Goal: Task Accomplishment & Management: Manage account settings

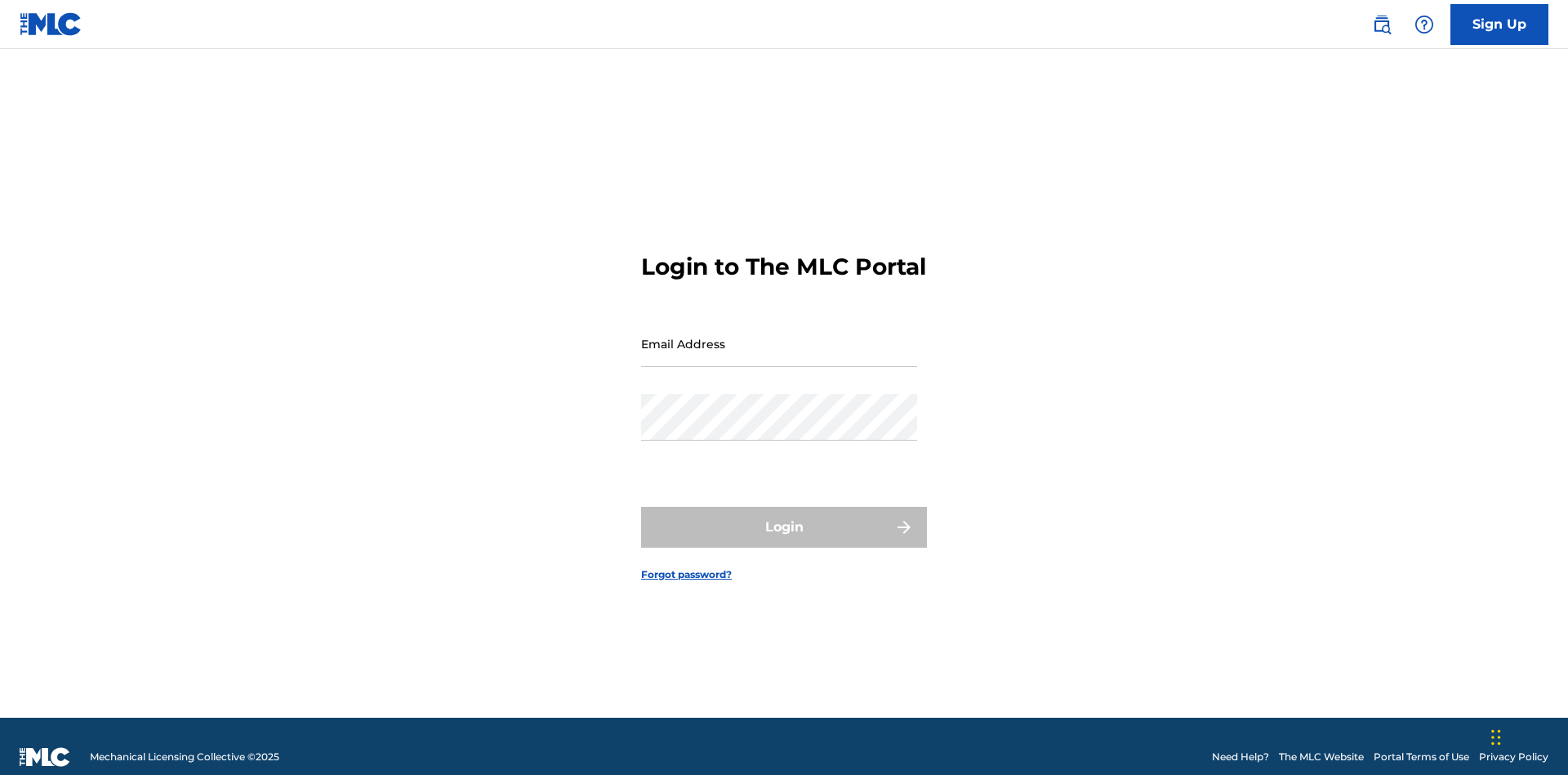
scroll to position [21, 0]
click at [779, 336] on input "Email Address" at bounding box center [779, 344] width 276 height 46
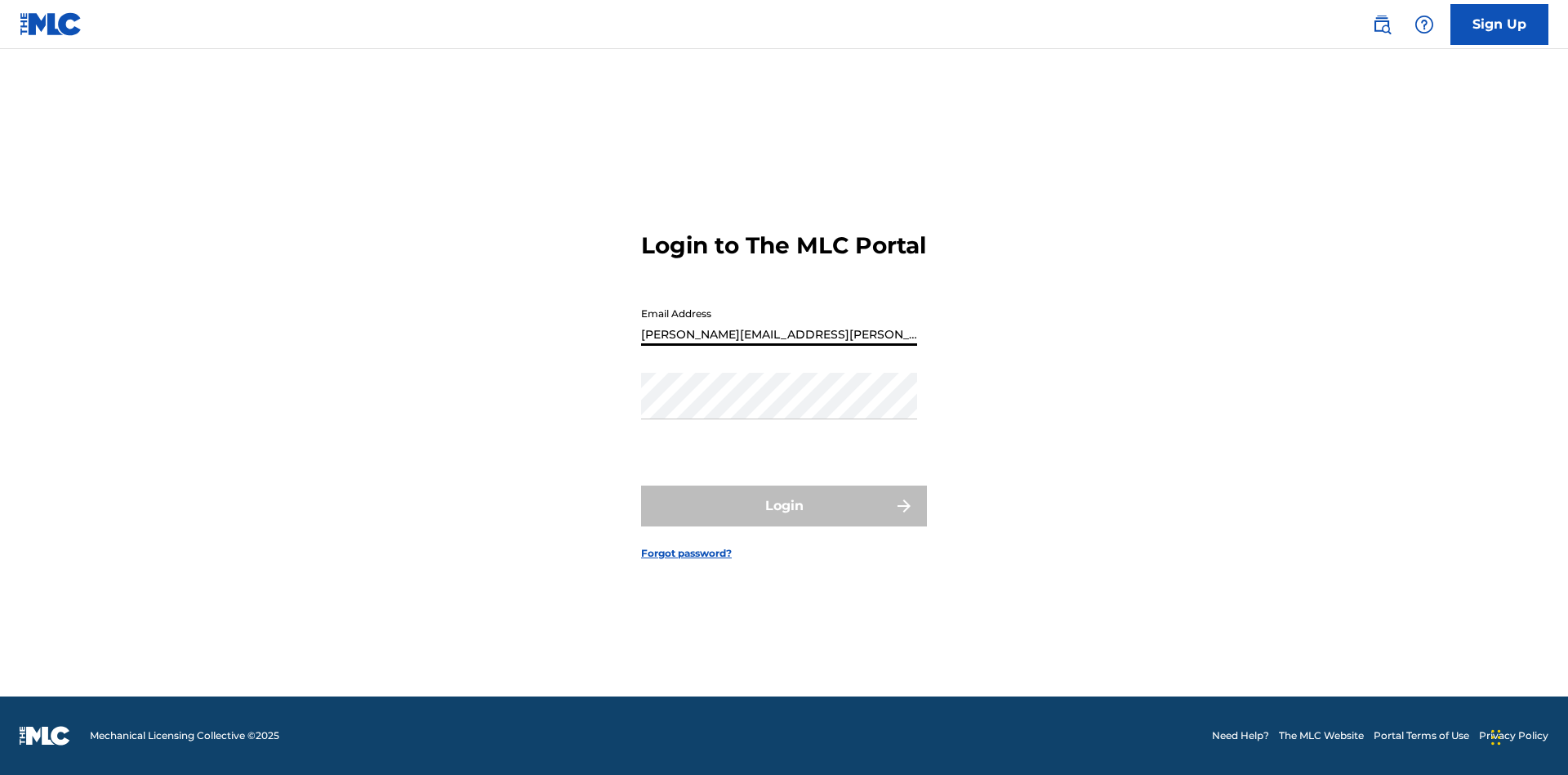
type input "[PERSON_NAME][EMAIL_ADDRESS][PERSON_NAME][DOMAIN_NAME]"
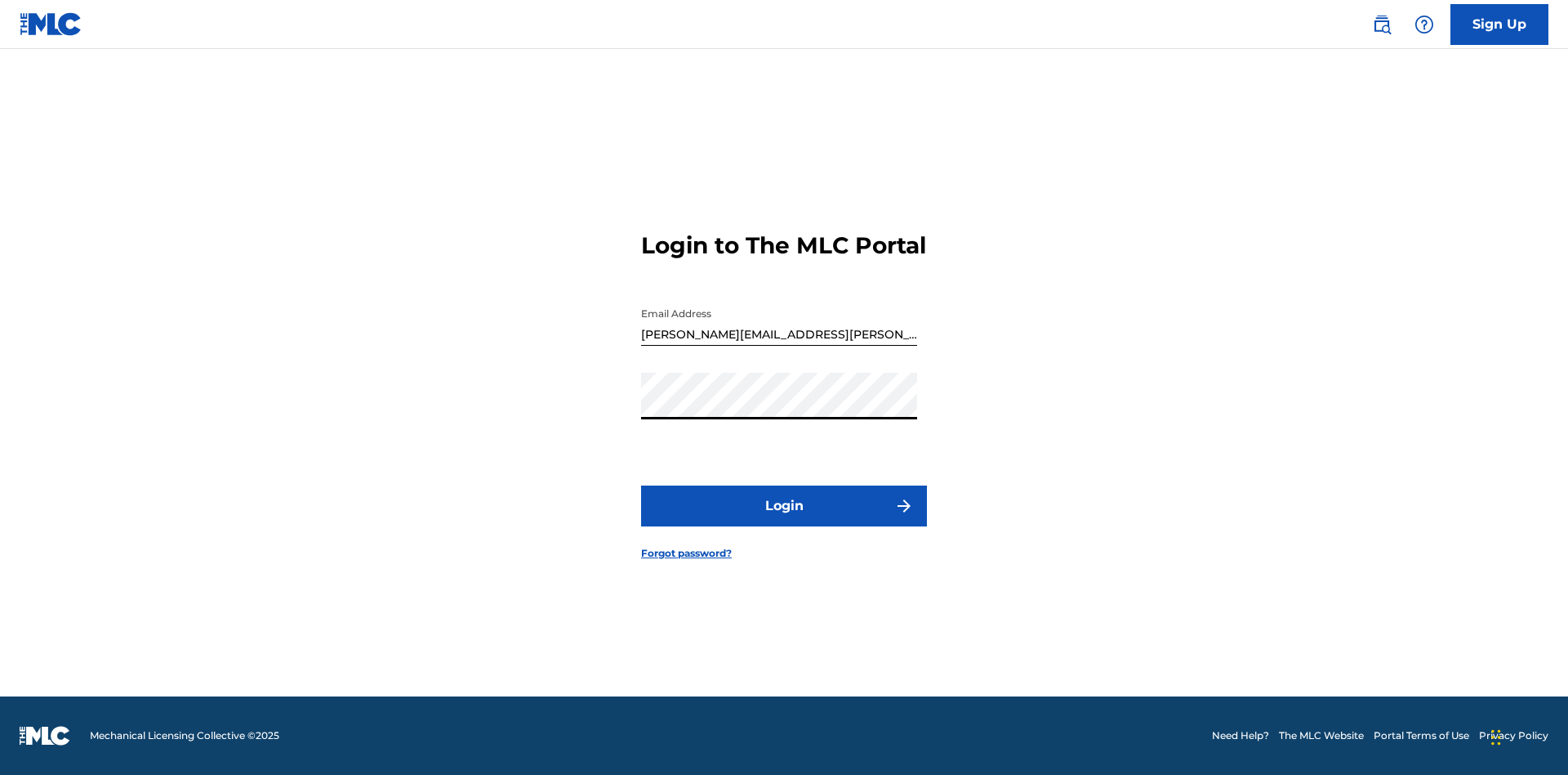
click at [784, 519] on button "Login" at bounding box center [784, 506] width 286 height 41
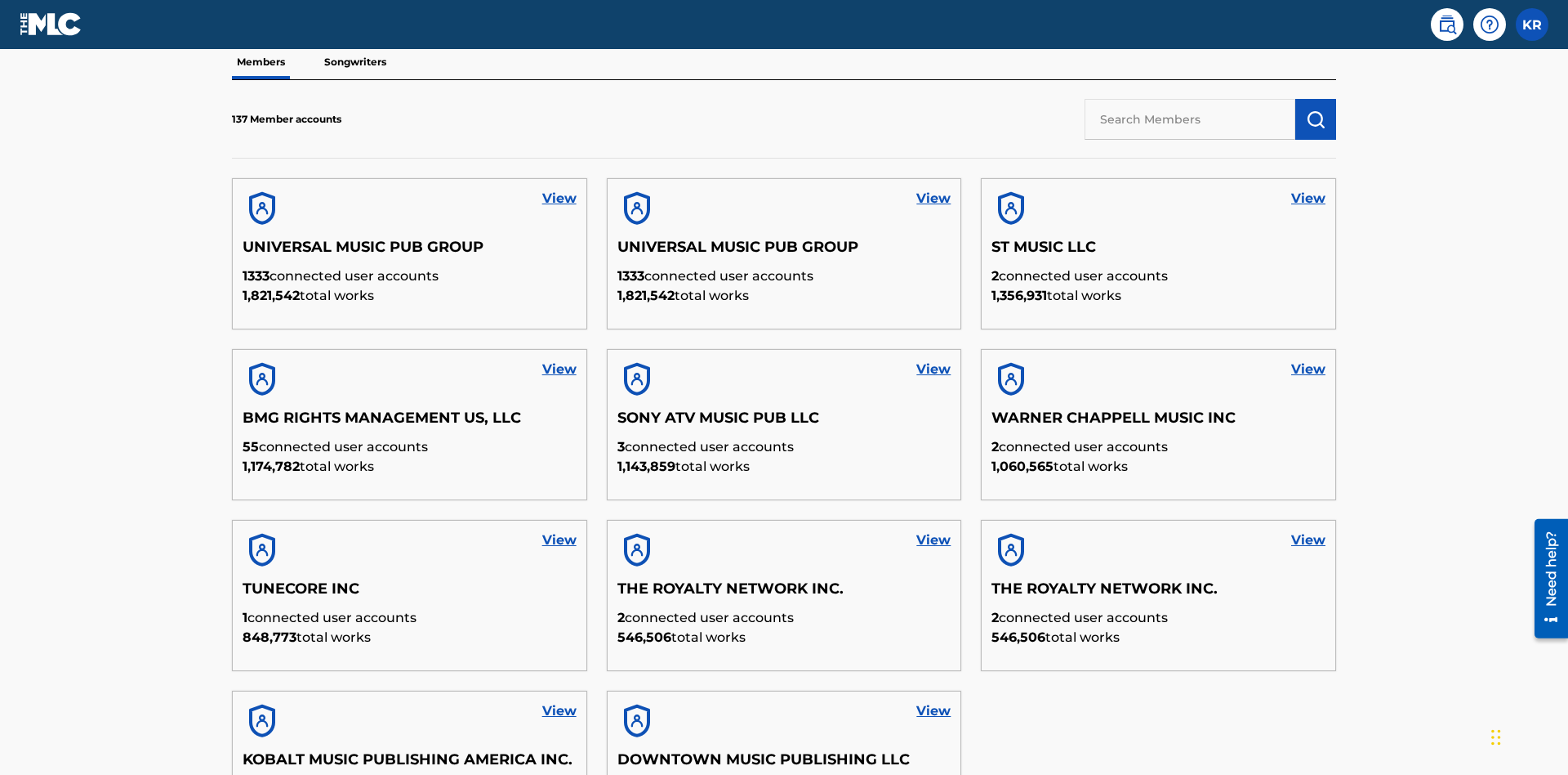
click at [1190, 118] on input "text" at bounding box center [1189, 119] width 210 height 41
type input "QUEEN PUBLISHA"
click at [1316, 109] on img "submit" at bounding box center [1316, 119] width 20 height 20
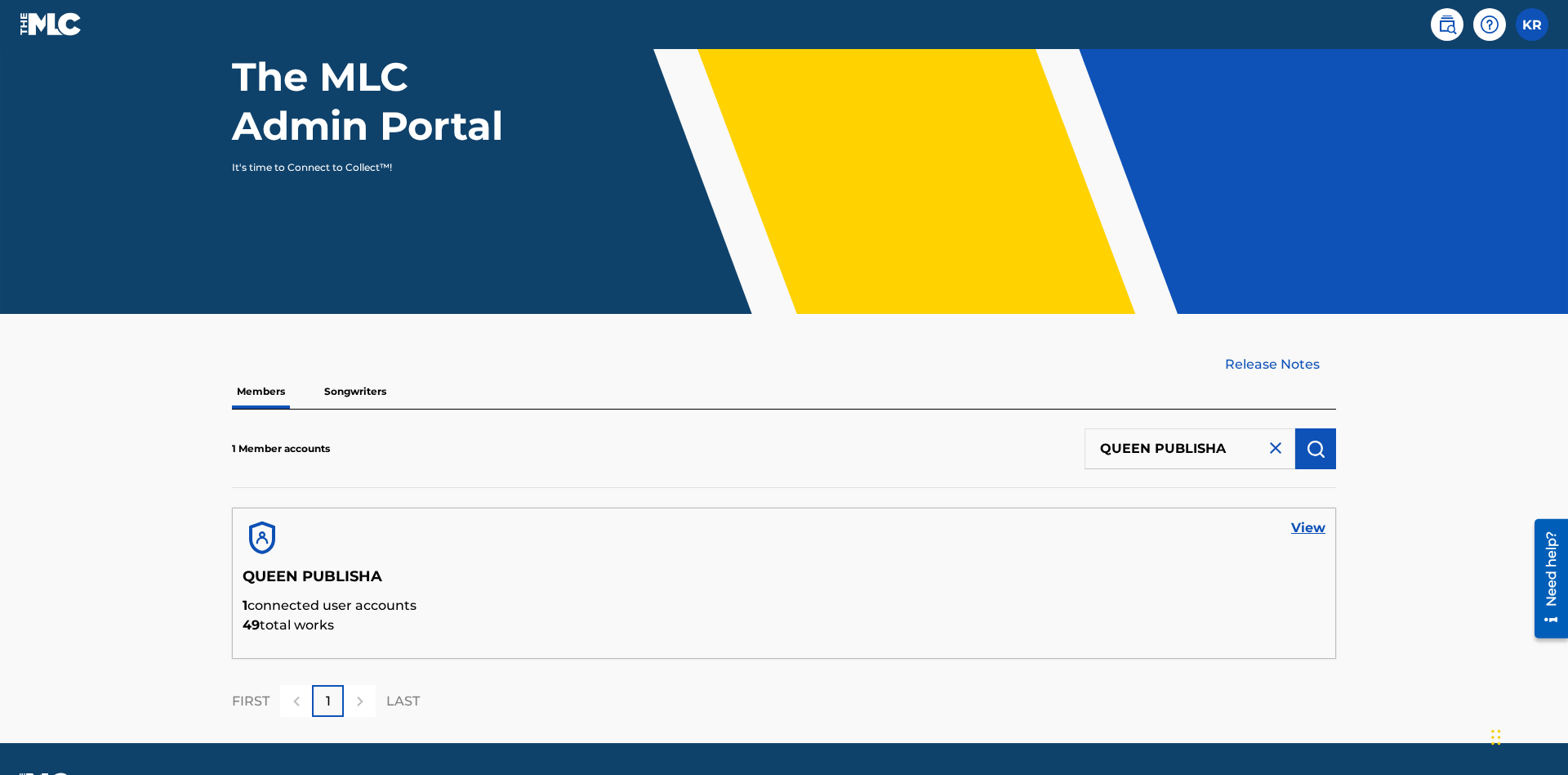
click at [1308, 518] on link "View" at bounding box center [1308, 528] width 35 height 20
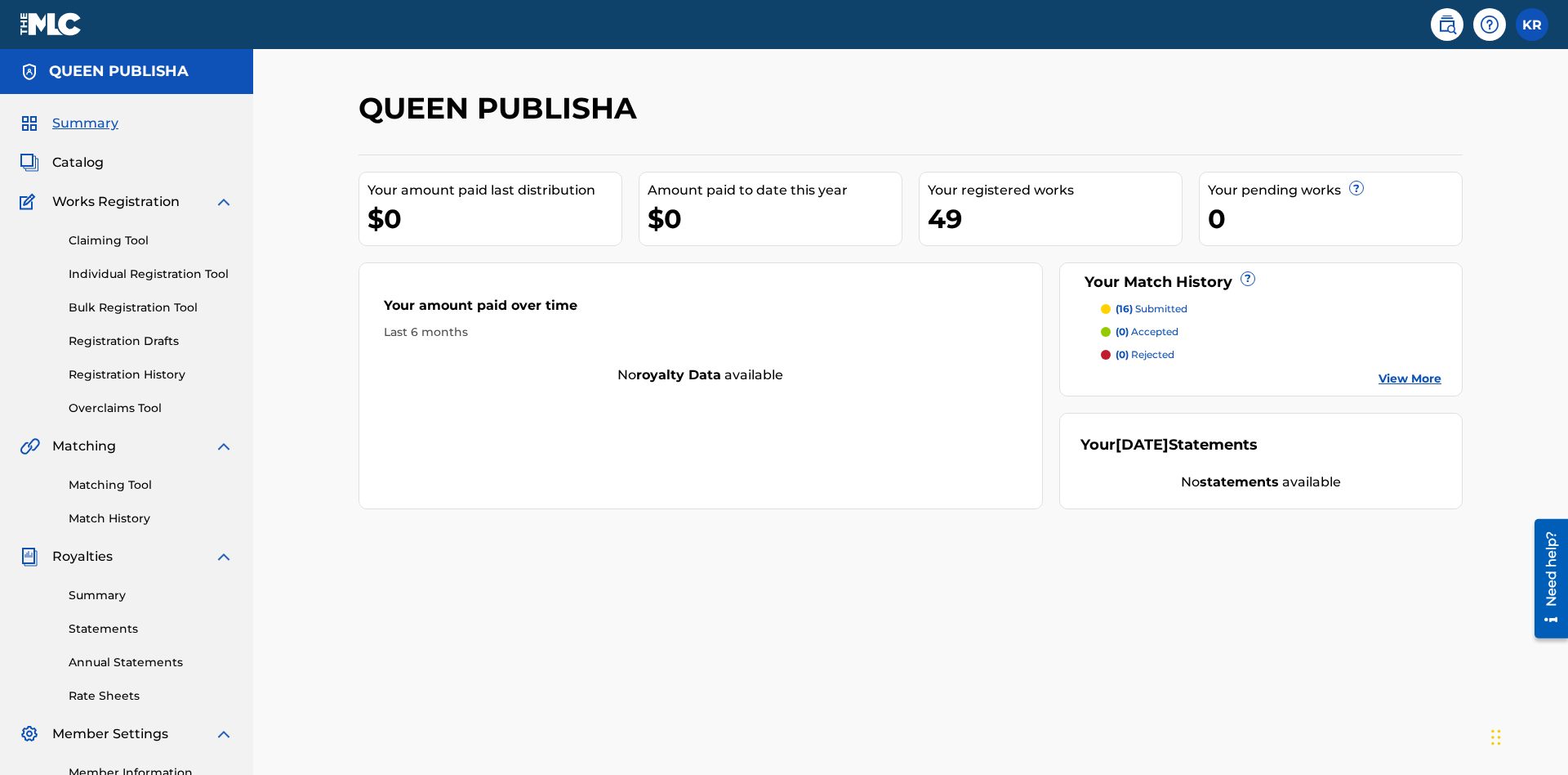
click at [77, 153] on span "Catalog" at bounding box center [78, 162] width 51 height 20
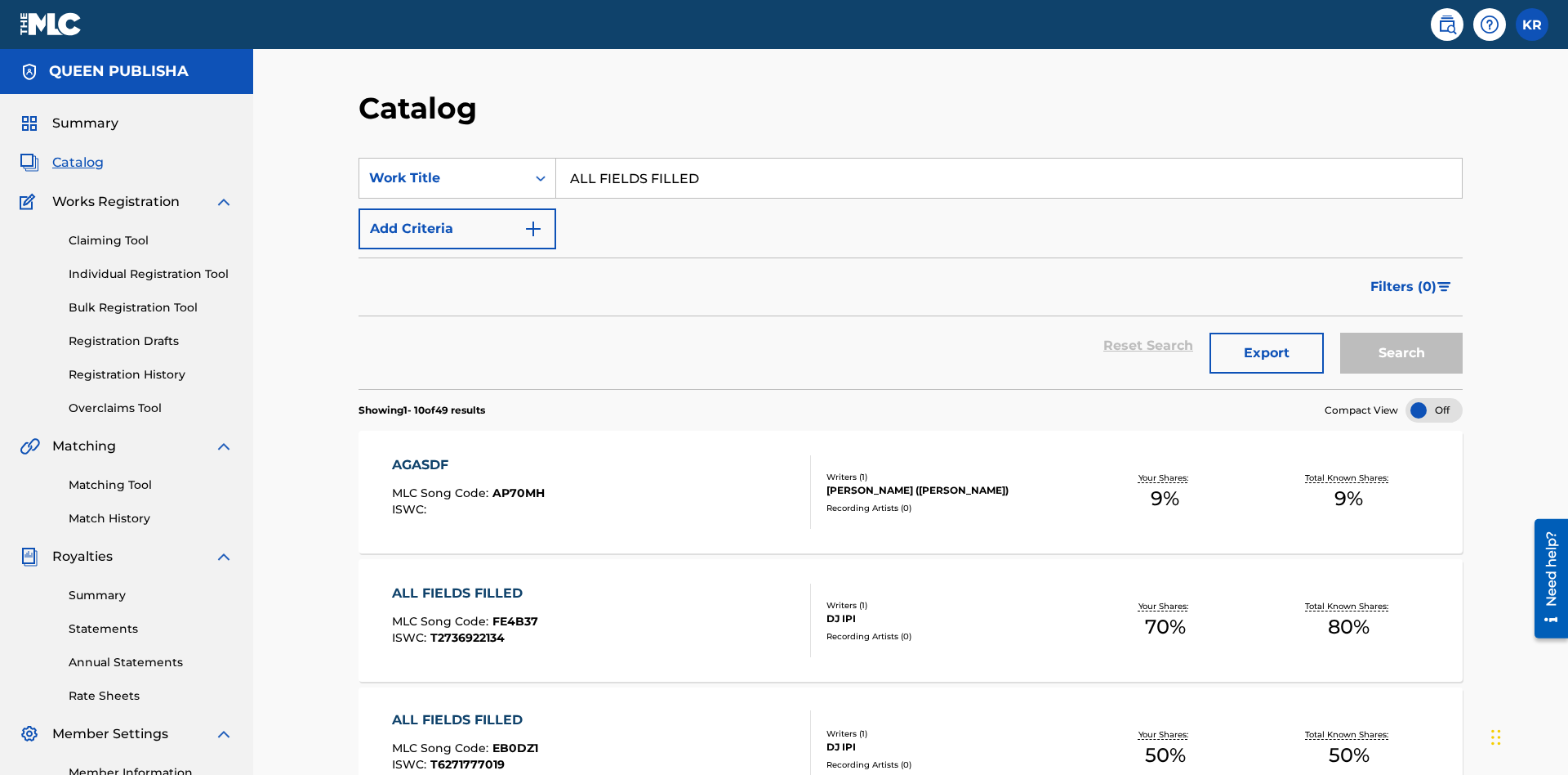
click at [1401, 333] on button "Search" at bounding box center [1401, 353] width 122 height 41
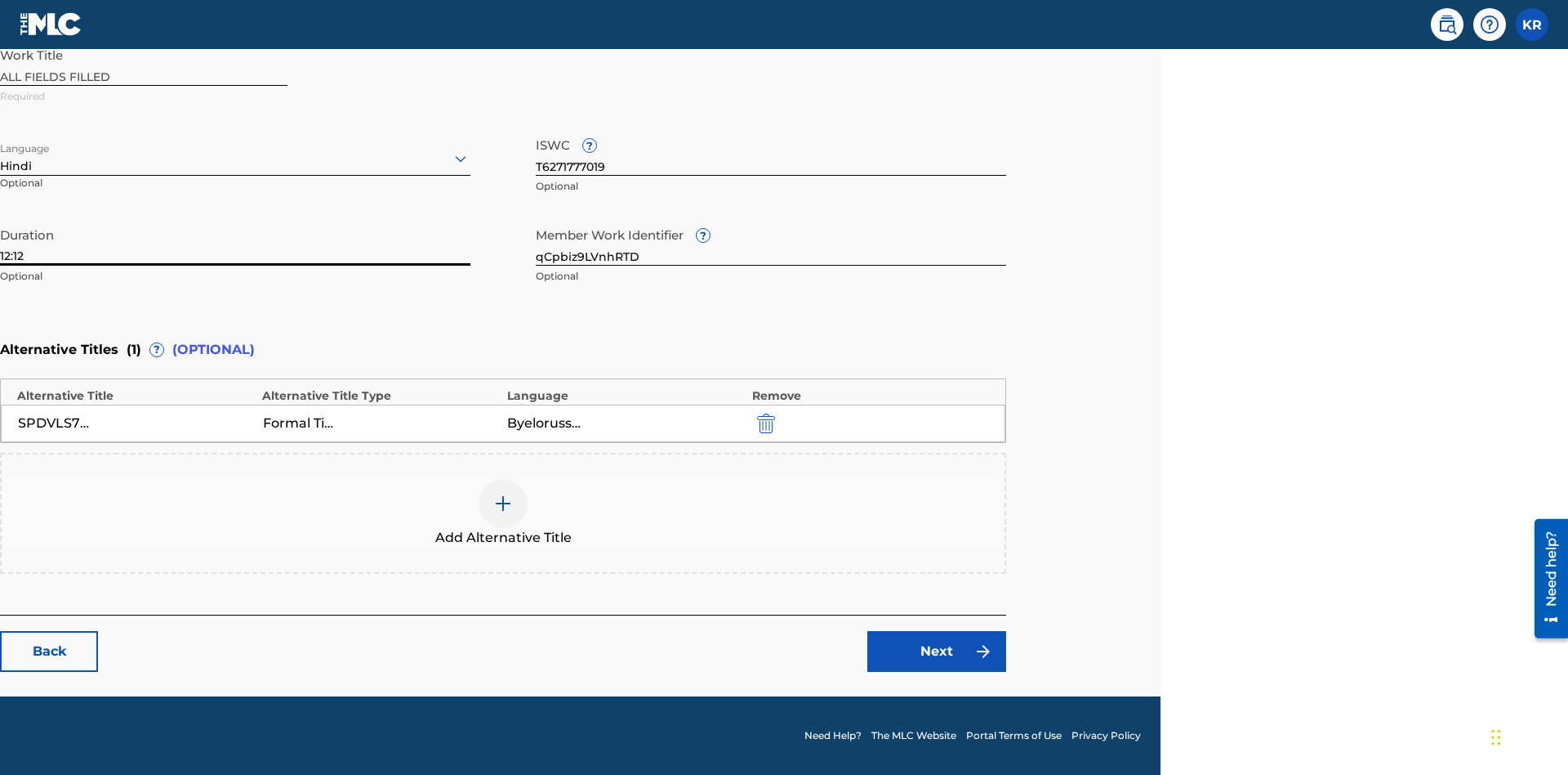
type input "12:12"
click at [461, 159] on icon at bounding box center [461, 159] width 20 height 20
click at [771, 241] on input "qCpbiz9LVnhRTD" at bounding box center [771, 242] width 470 height 46
type input "oAvwg8AOwEbcaZ"
click at [771, 152] on input "T6271777019" at bounding box center [771, 152] width 470 height 46
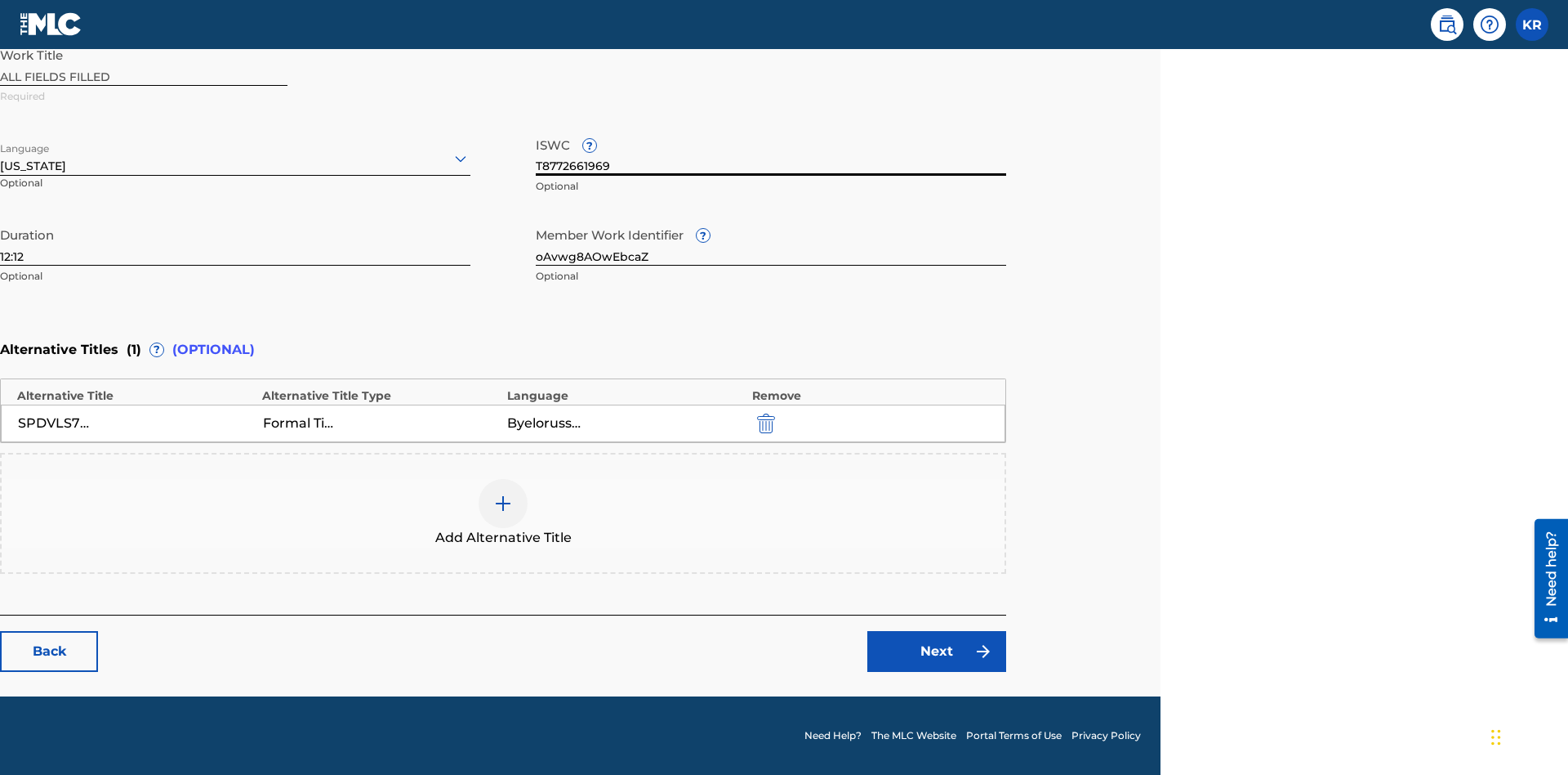
type input "T8772661969"
click at [764, 423] on img "submit" at bounding box center [766, 423] width 18 height 20
click at [503, 512] on img at bounding box center [503, 503] width 20 height 20
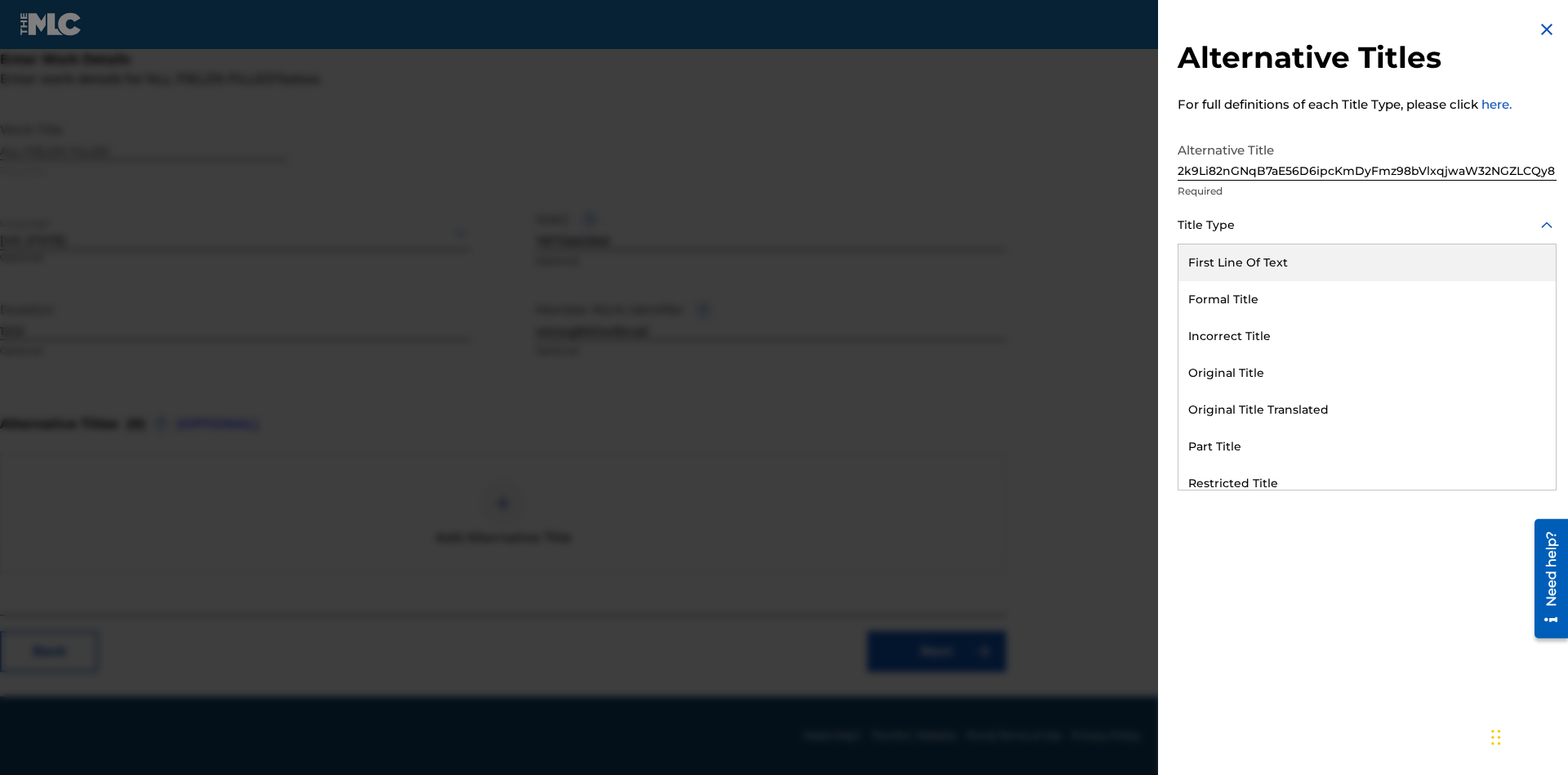
click at [1367, 409] on div "Original Title Translated" at bounding box center [1367, 409] width 377 height 36
click at [1367, 298] on div at bounding box center [1367, 298] width 379 height 20
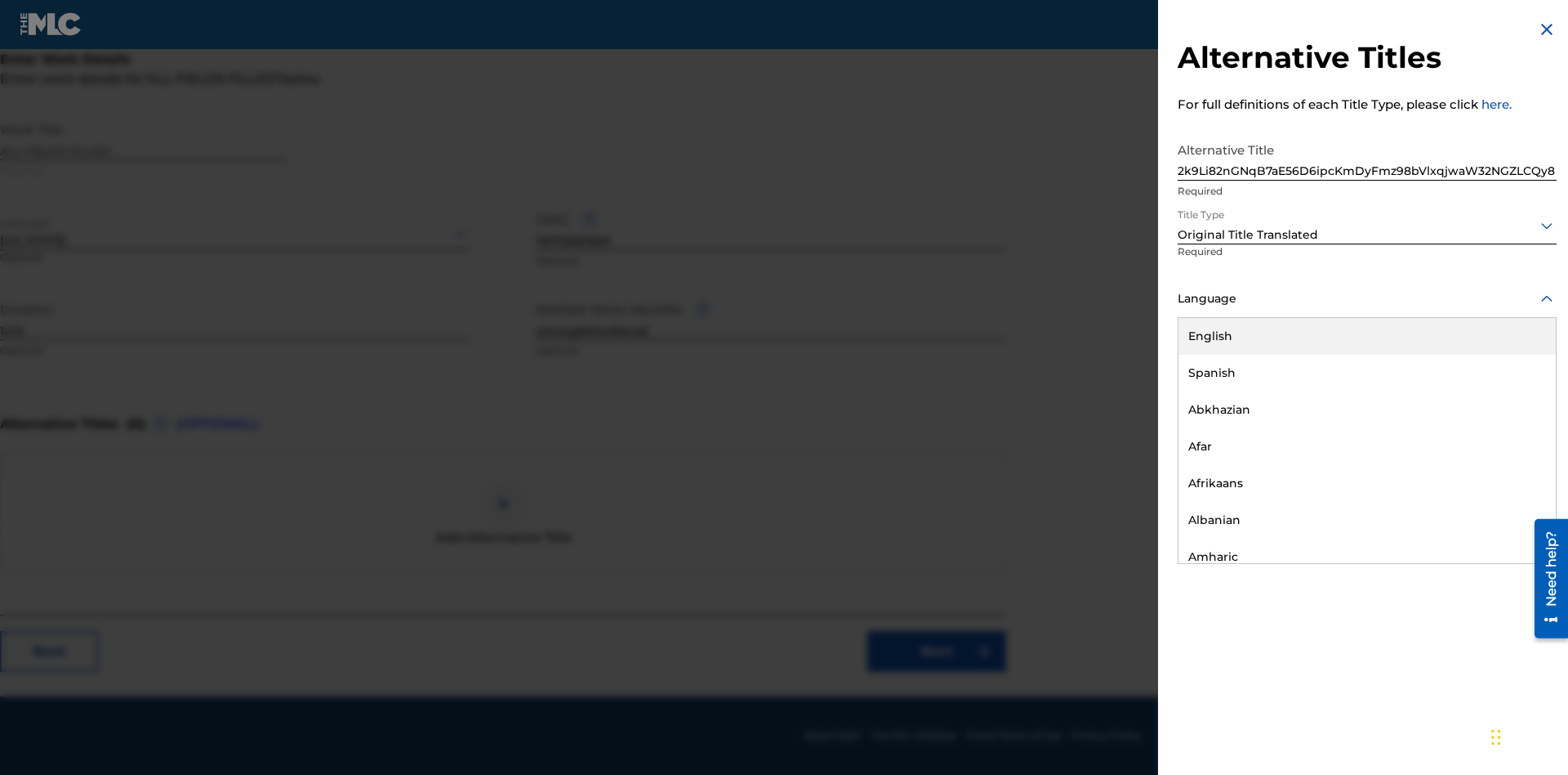
click at [1508, 394] on button "Add Title" at bounding box center [1508, 395] width 98 height 41
click at [937, 652] on link "Next" at bounding box center [936, 652] width 138 height 41
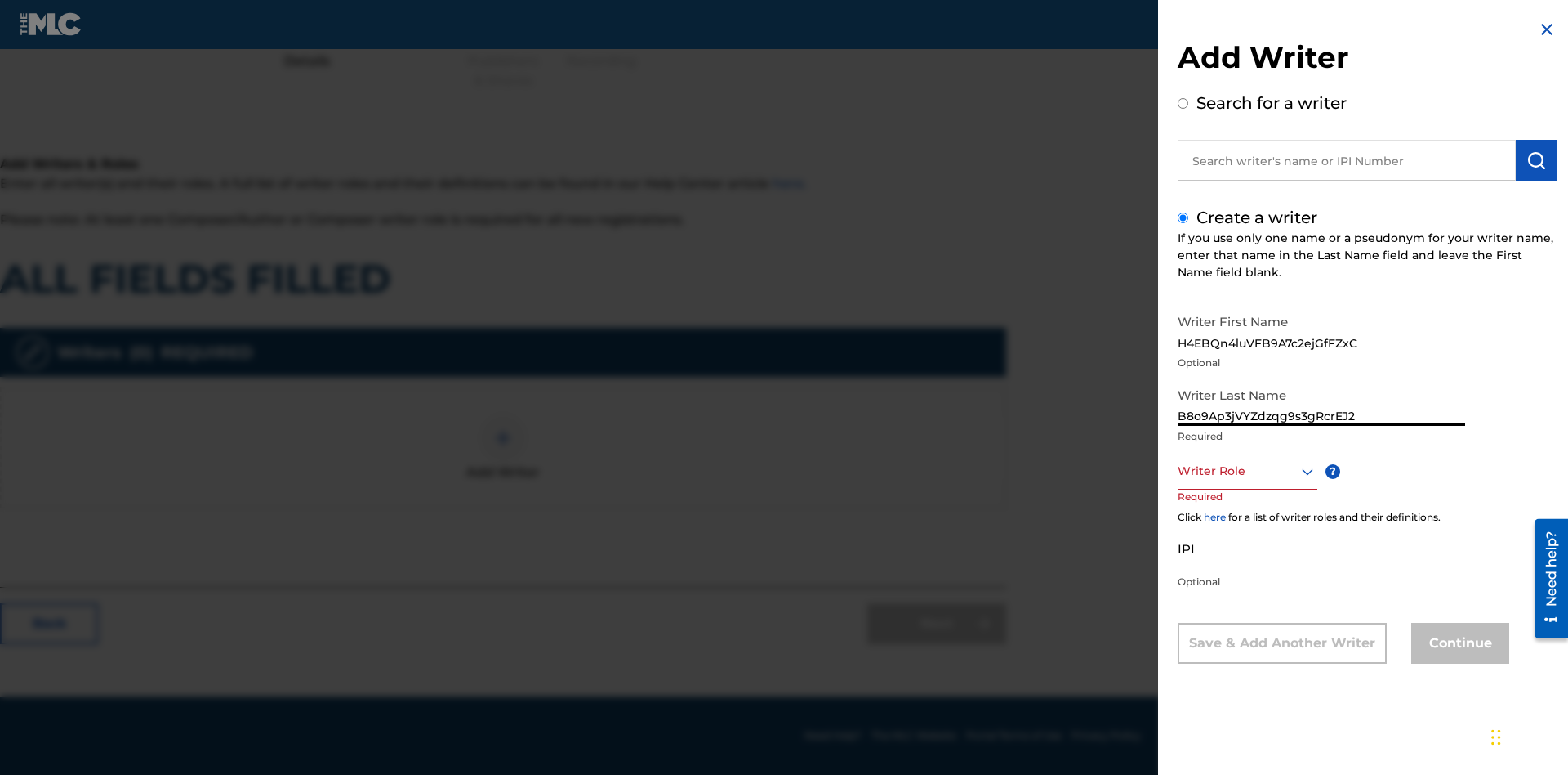
click at [1247, 471] on div at bounding box center [1247, 471] width 139 height 20
click at [1321, 549] on input "IPI" at bounding box center [1321, 548] width 288 height 46
click at [1458, 645] on button "Continue" at bounding box center [1460, 643] width 98 height 41
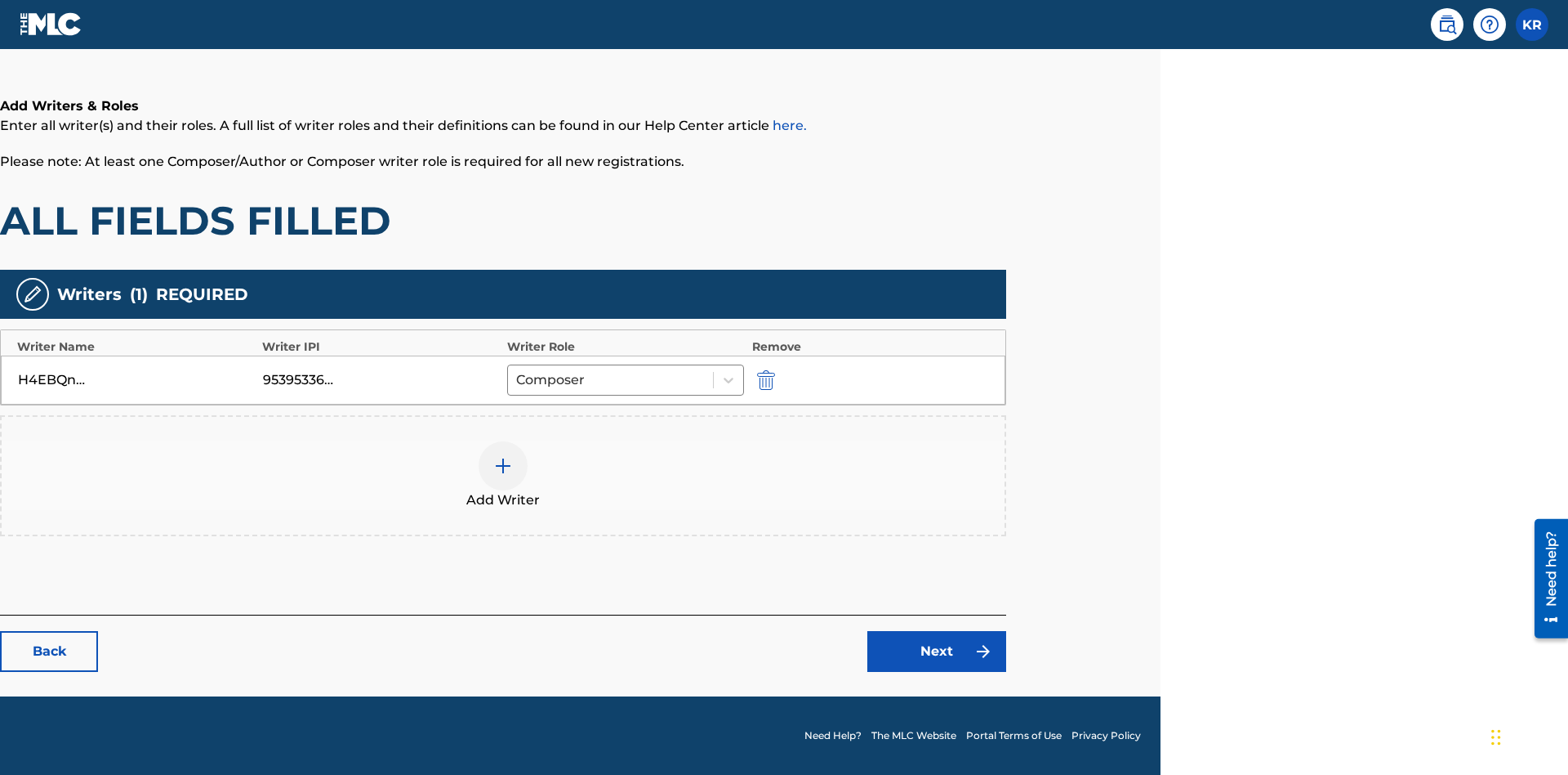
click at [503, 476] on div at bounding box center [502, 465] width 49 height 49
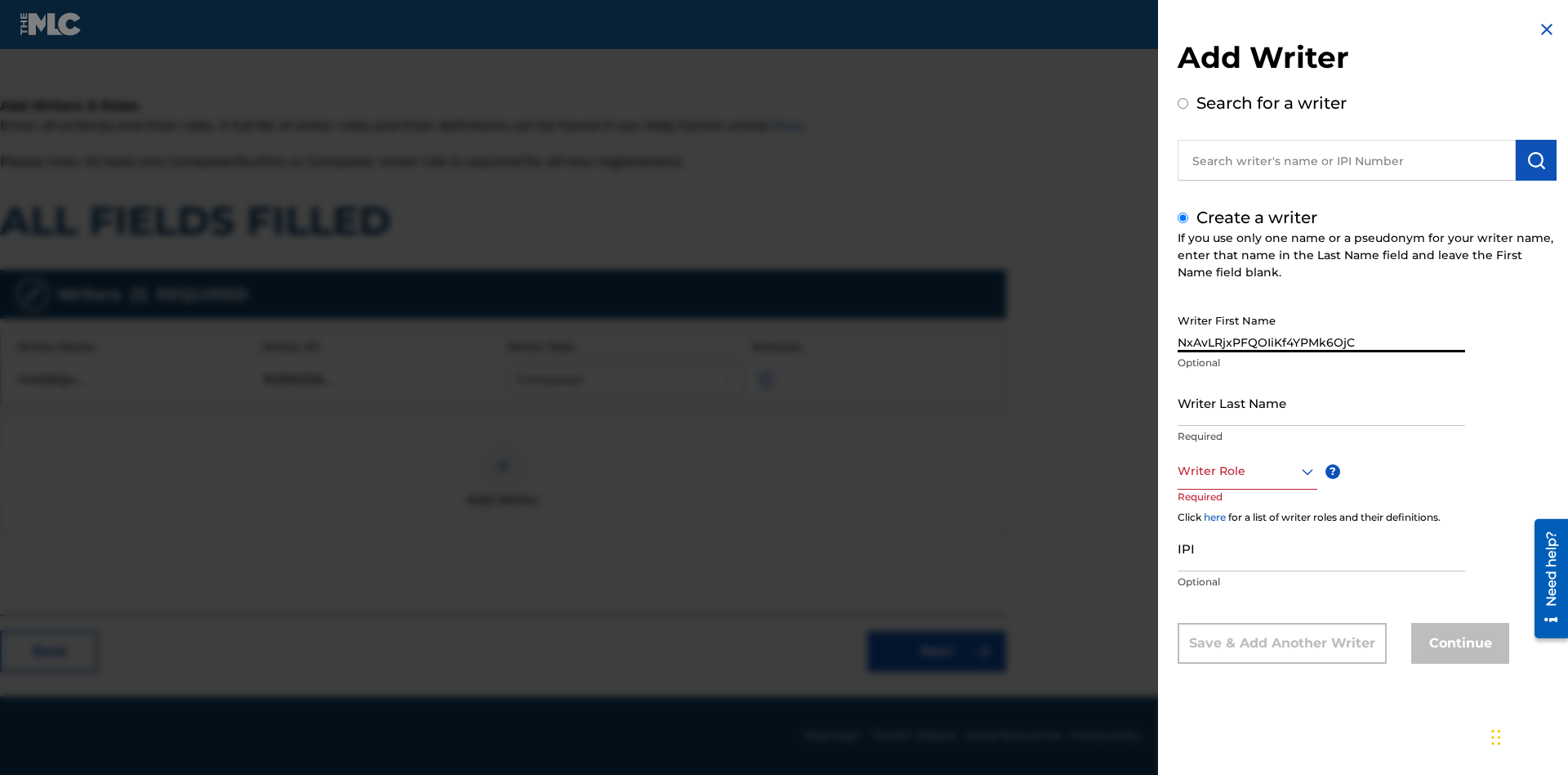
click at [1321, 402] on input "Writer Last Name" at bounding box center [1321, 402] width 288 height 46
click at [1247, 471] on div at bounding box center [1247, 471] width 139 height 20
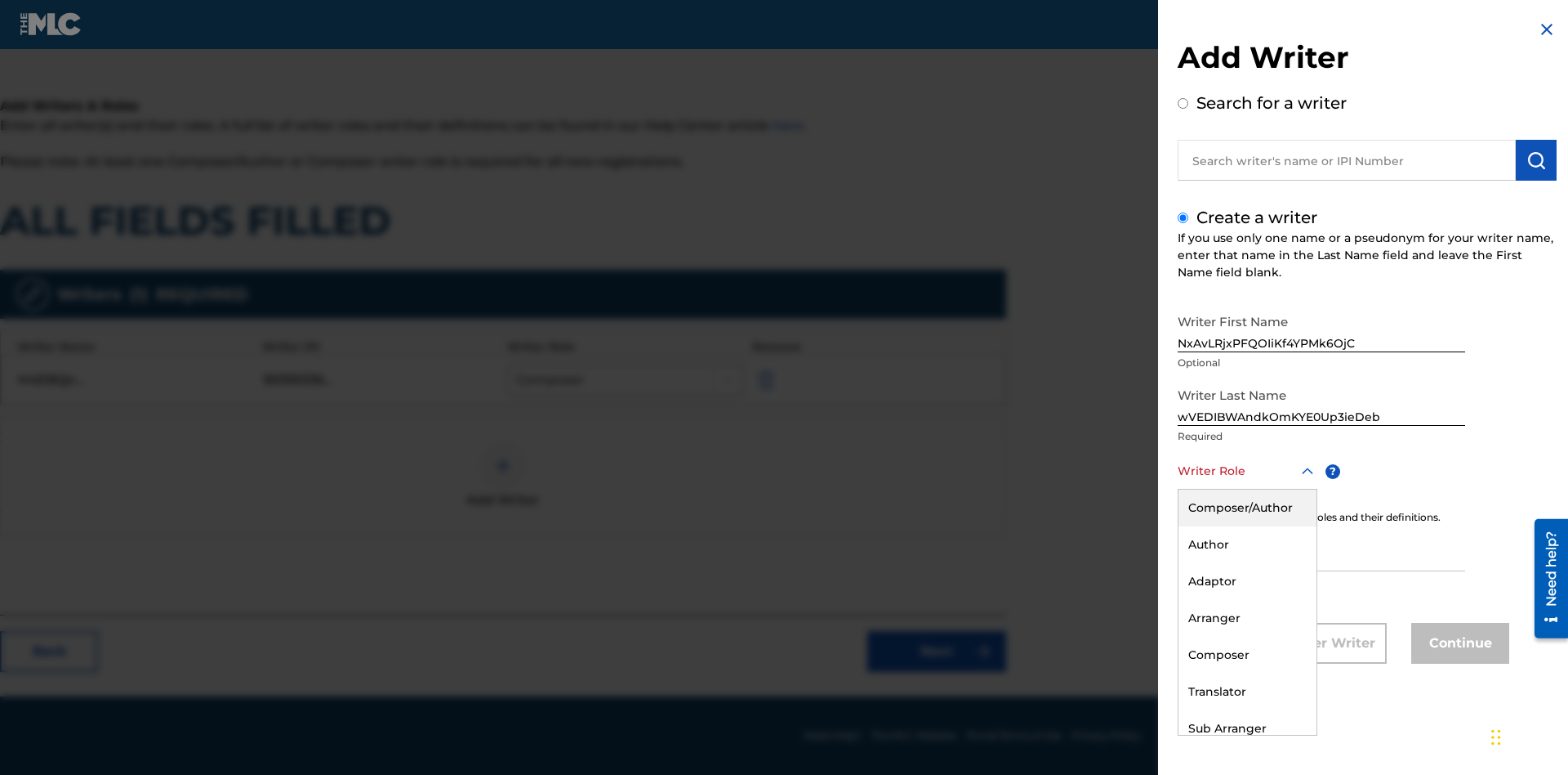
click at [1247, 544] on div "Author" at bounding box center [1248, 544] width 138 height 36
click at [1321, 549] on input "IPI" at bounding box center [1321, 548] width 288 height 46
click at [1458, 645] on button "Continue" at bounding box center [1460, 643] width 98 height 41
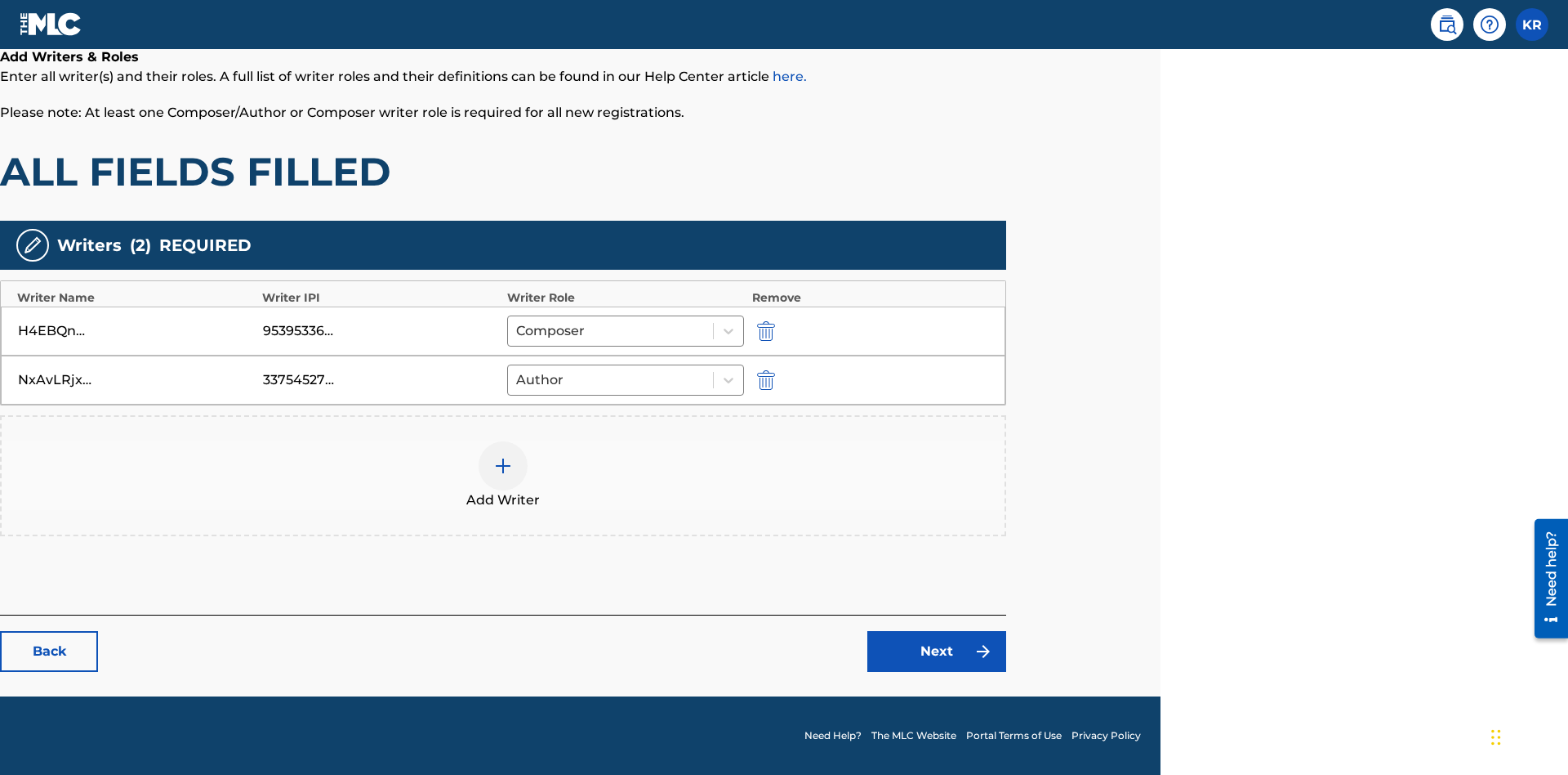
scroll to position [263, 407]
click at [937, 652] on link "Next" at bounding box center [936, 652] width 138 height 41
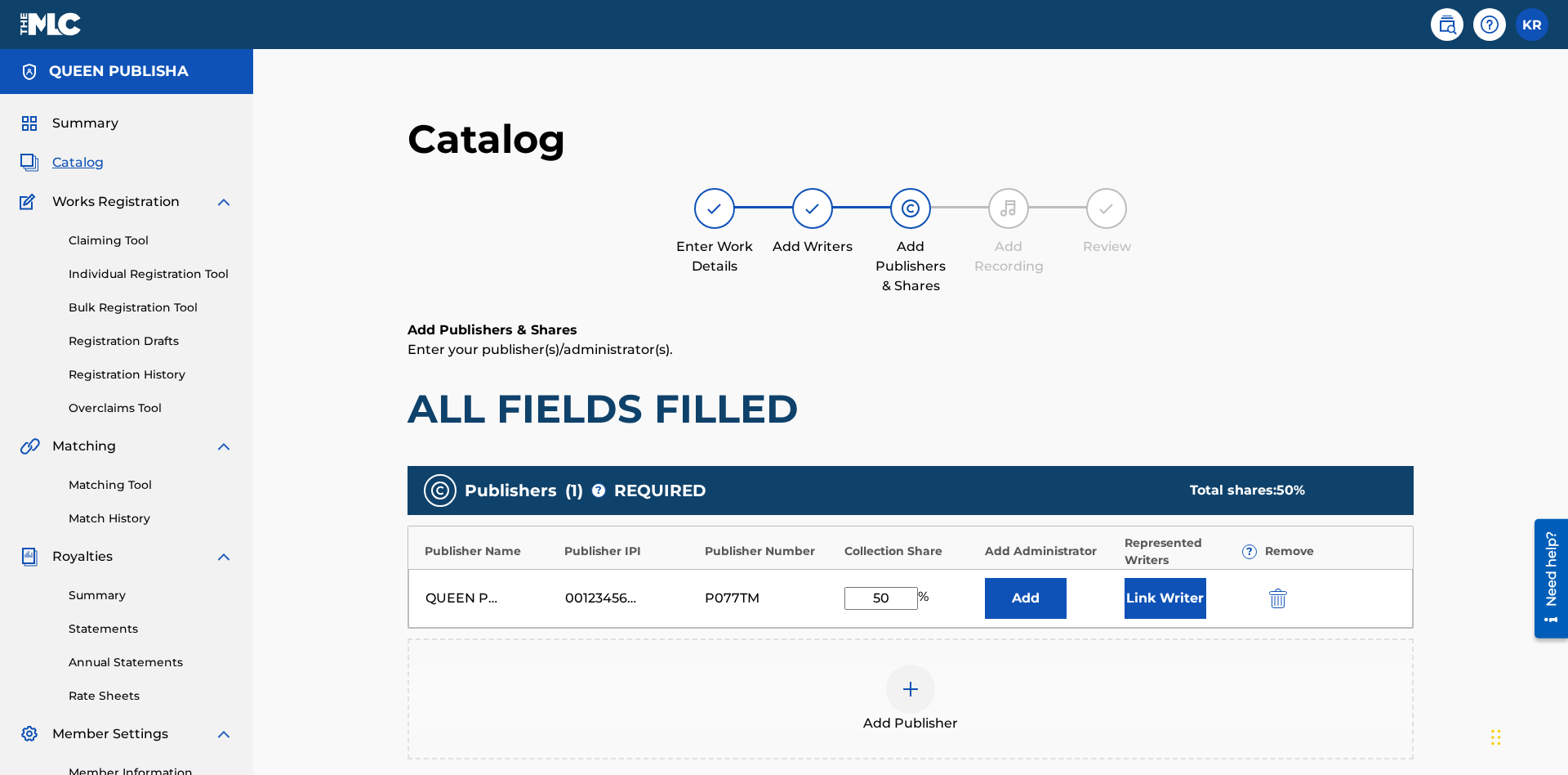
click at [1269, 589] on img "submit" at bounding box center [1278, 598] width 18 height 20
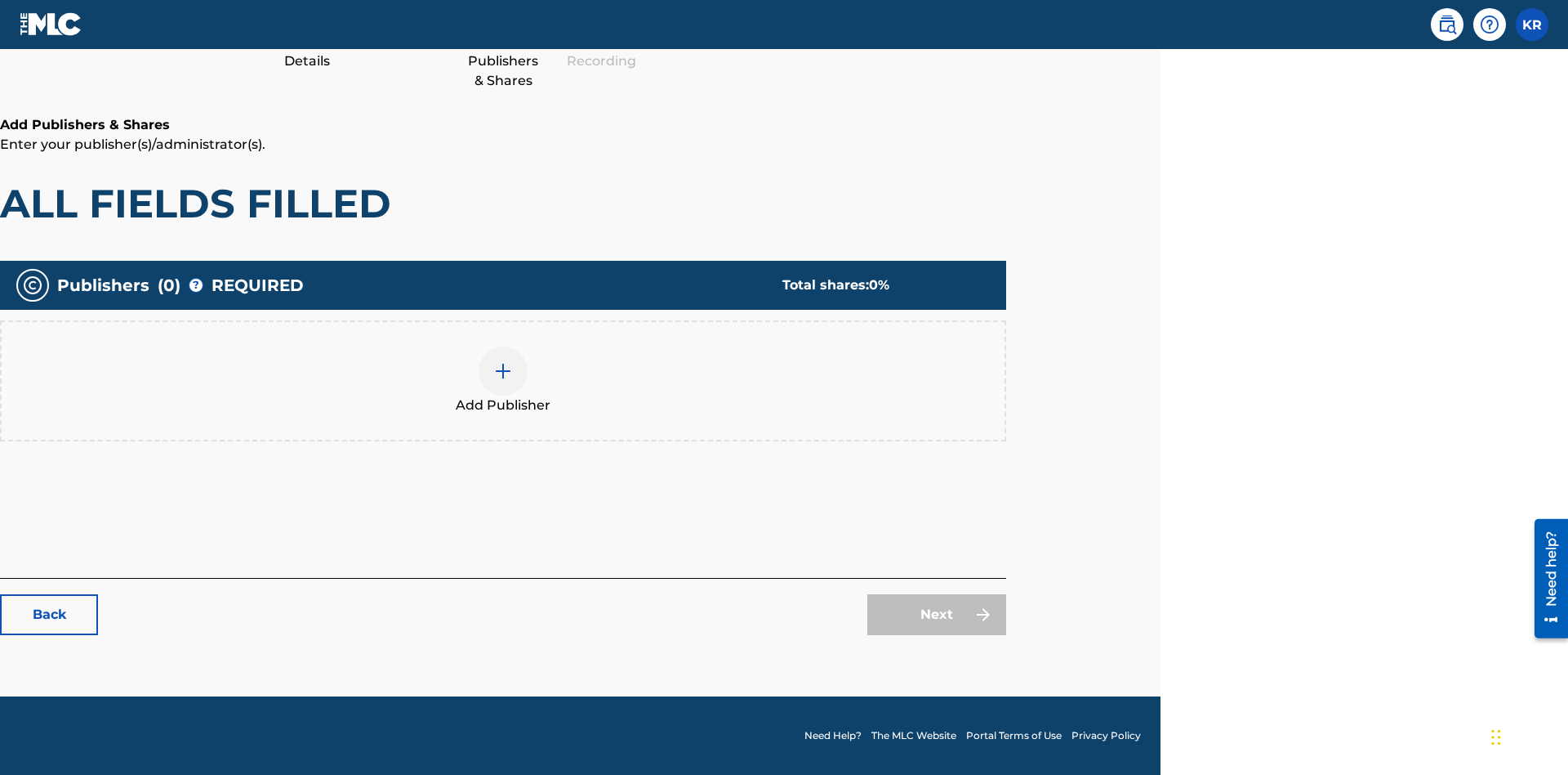
click at [503, 370] on img at bounding box center [503, 371] width 20 height 20
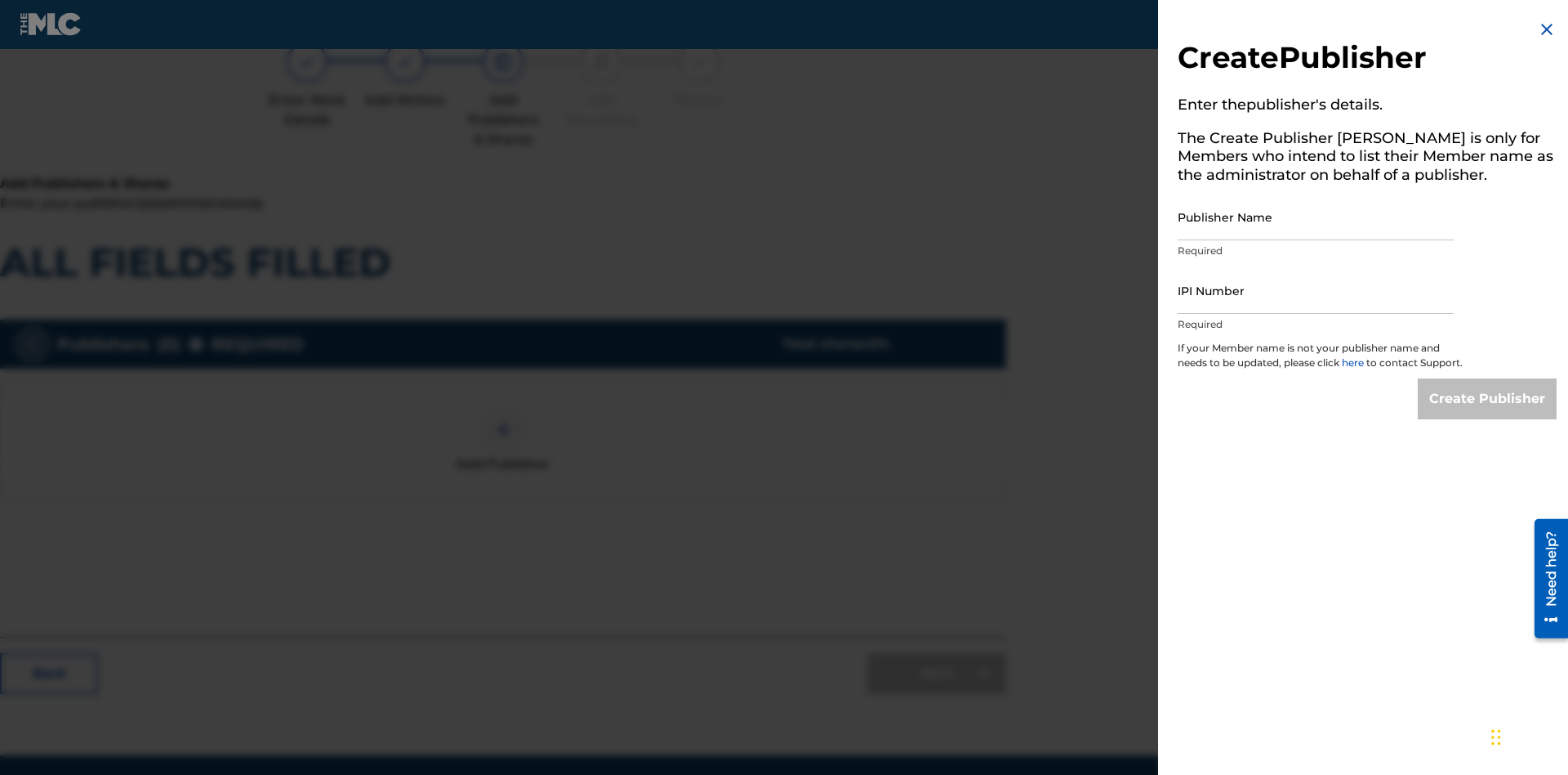
scroll to position [205, 407]
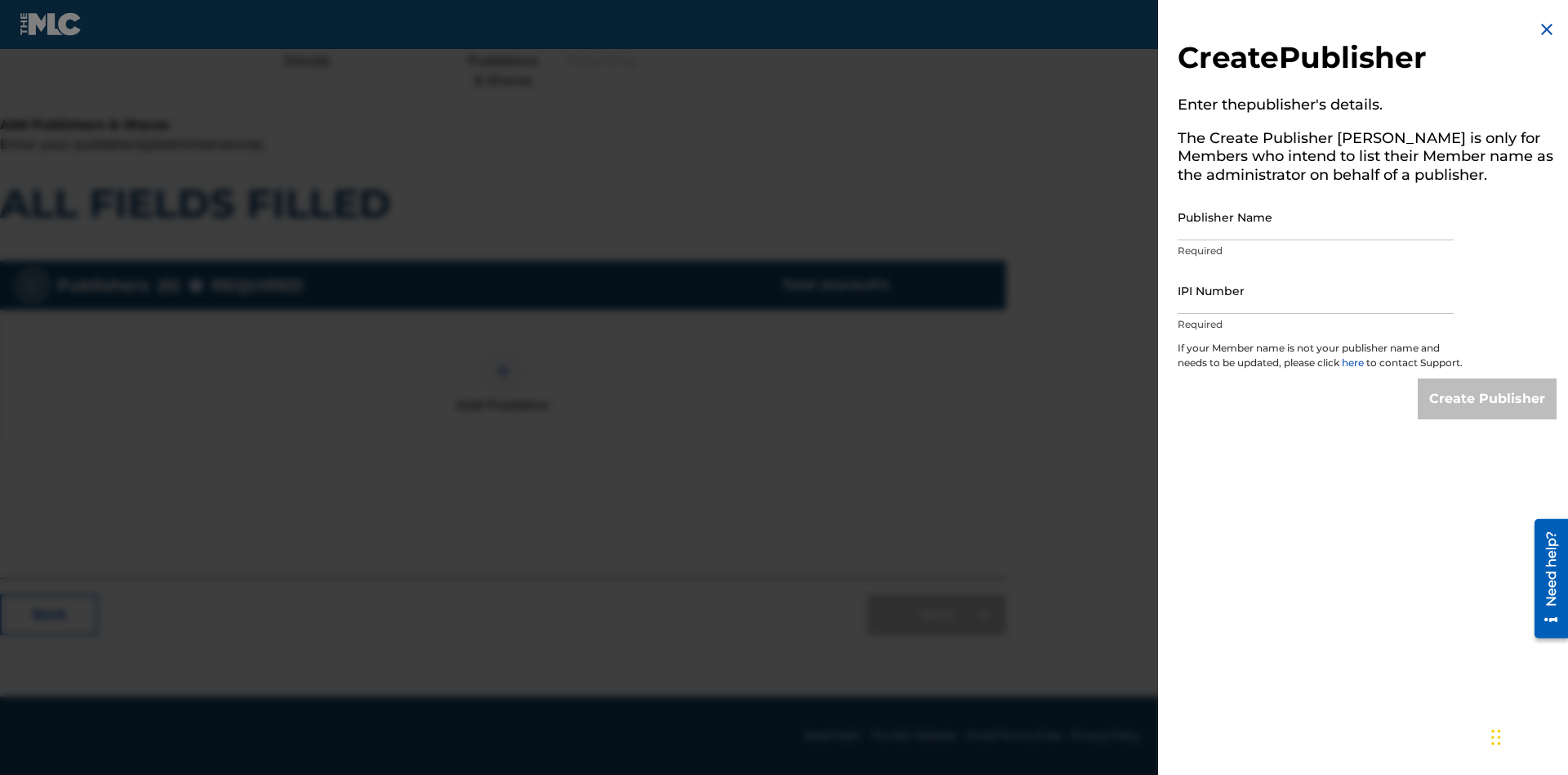
click at [1316, 217] on input "Publisher Name" at bounding box center [1315, 217] width 276 height 46
type input "iIYSEeHl2YFQoHTh06zx"
click at [1316, 290] on input "IPI Number" at bounding box center [1315, 290] width 276 height 46
type input "45299322350"
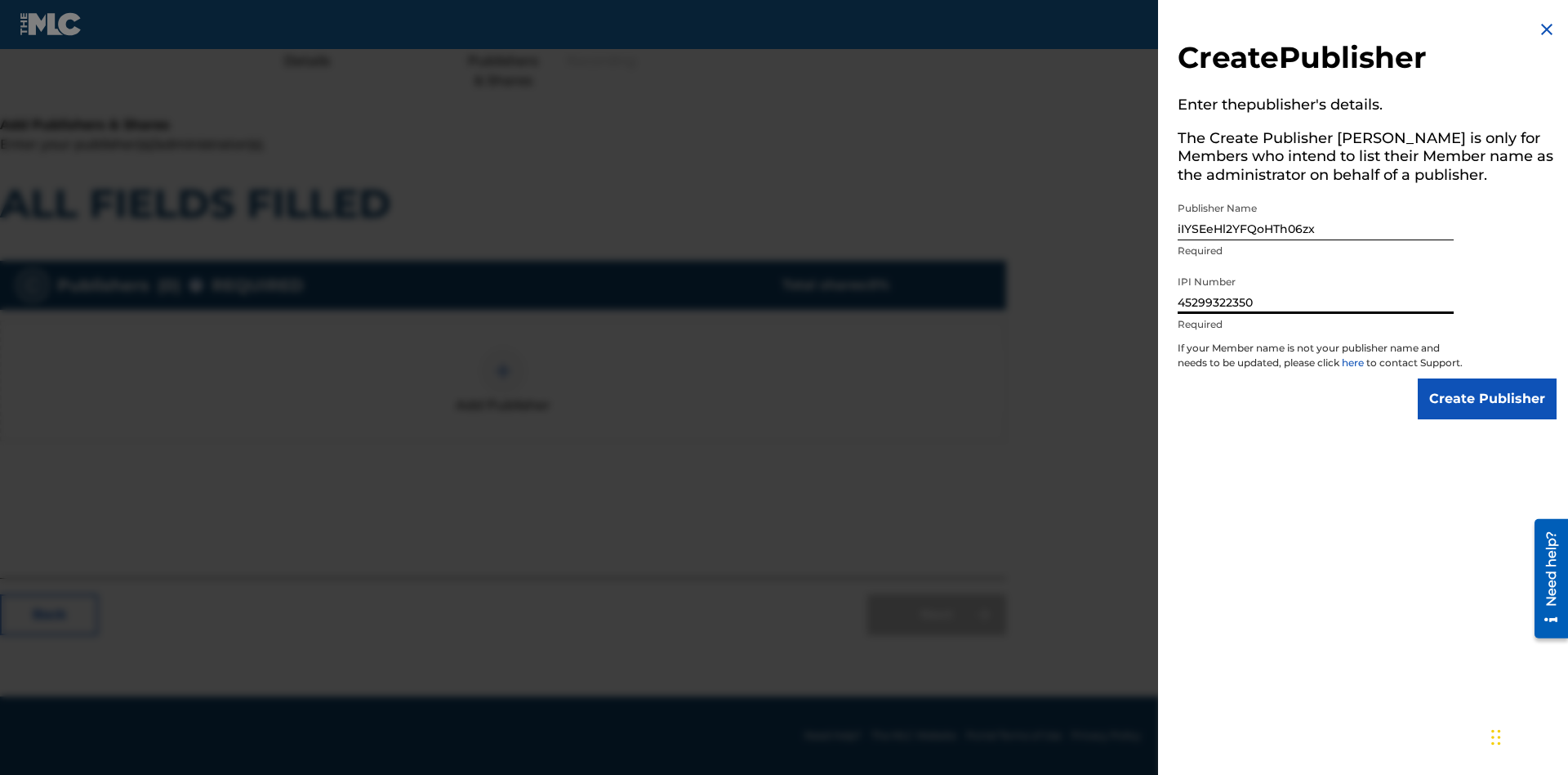
click at [1488, 414] on input "Create Publisher" at bounding box center [1487, 399] width 138 height 41
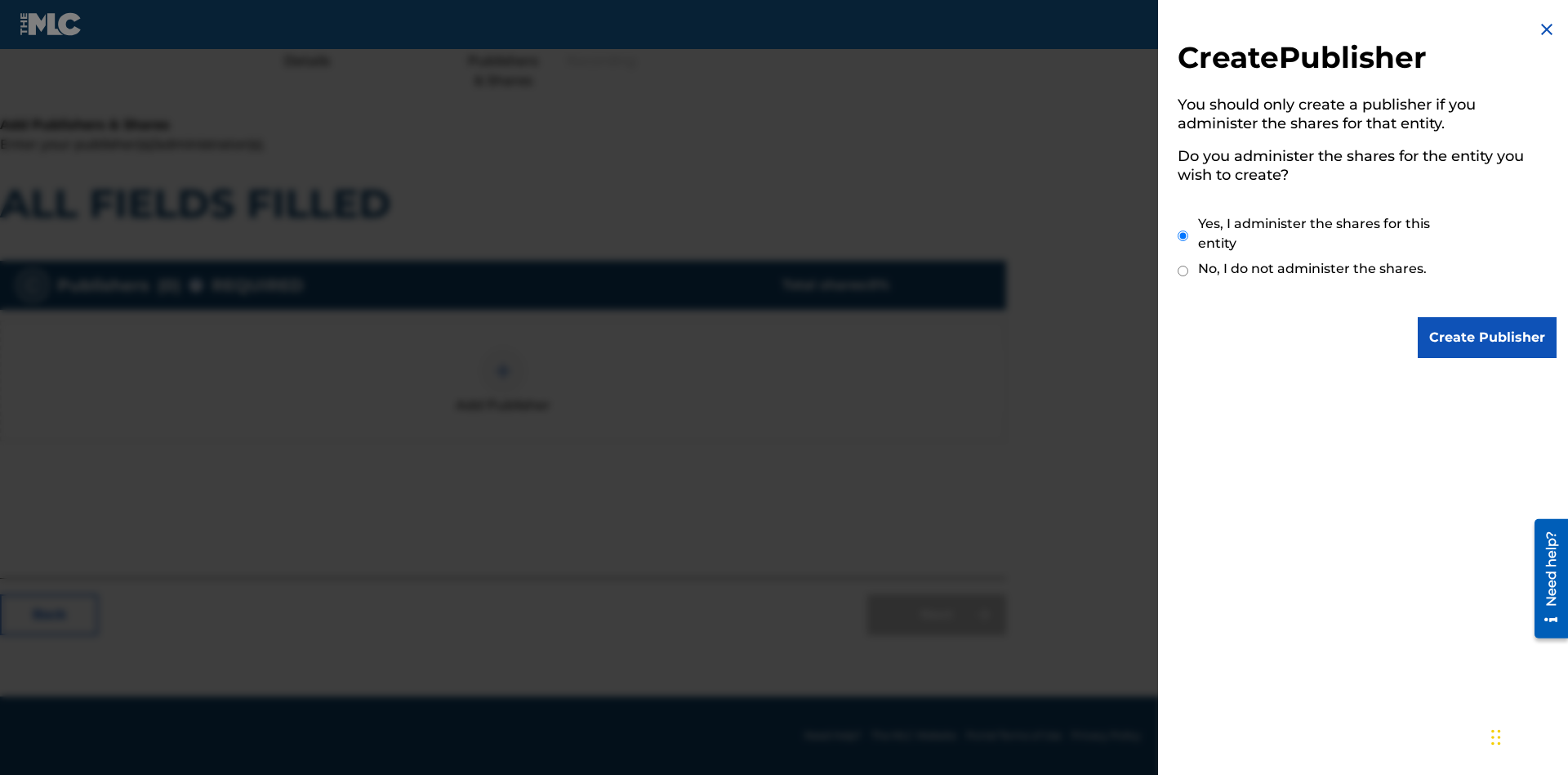
click at [1488, 337] on input "Create Publisher" at bounding box center [1487, 337] width 138 height 41
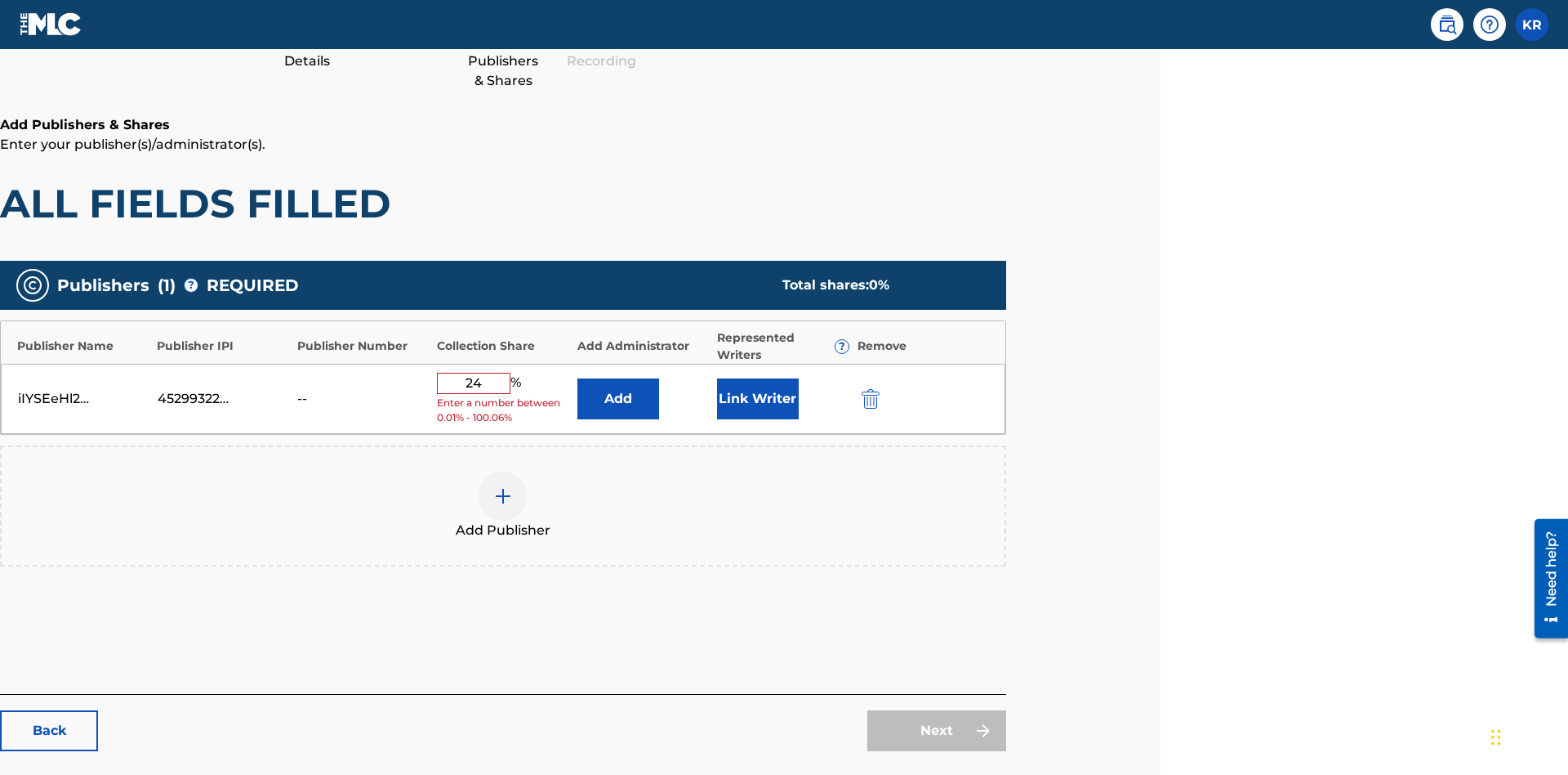
type input "24"
click at [757, 378] on button "Link Writer" at bounding box center [758, 399] width 82 height 41
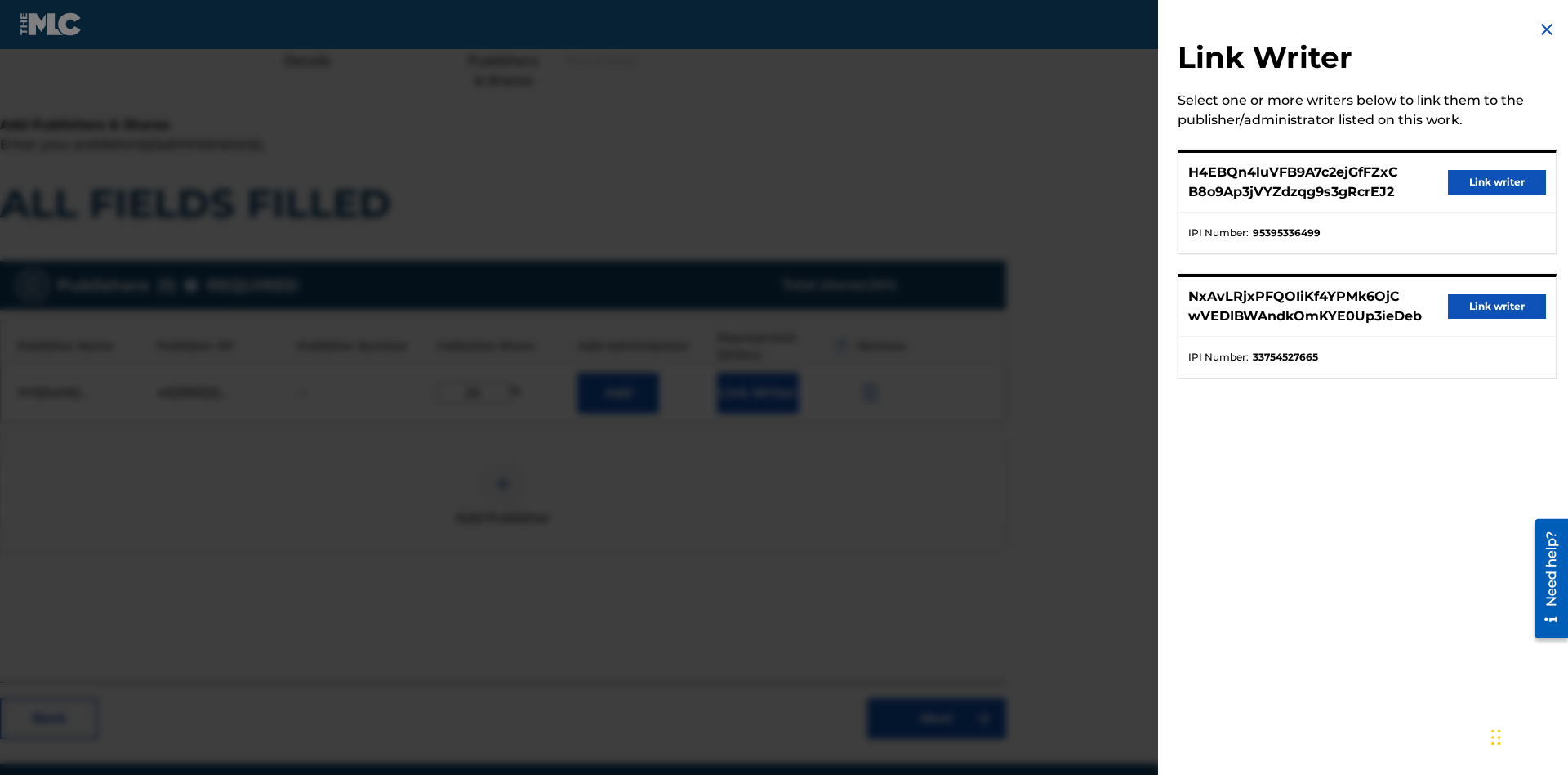
scroll to position [272, 407]
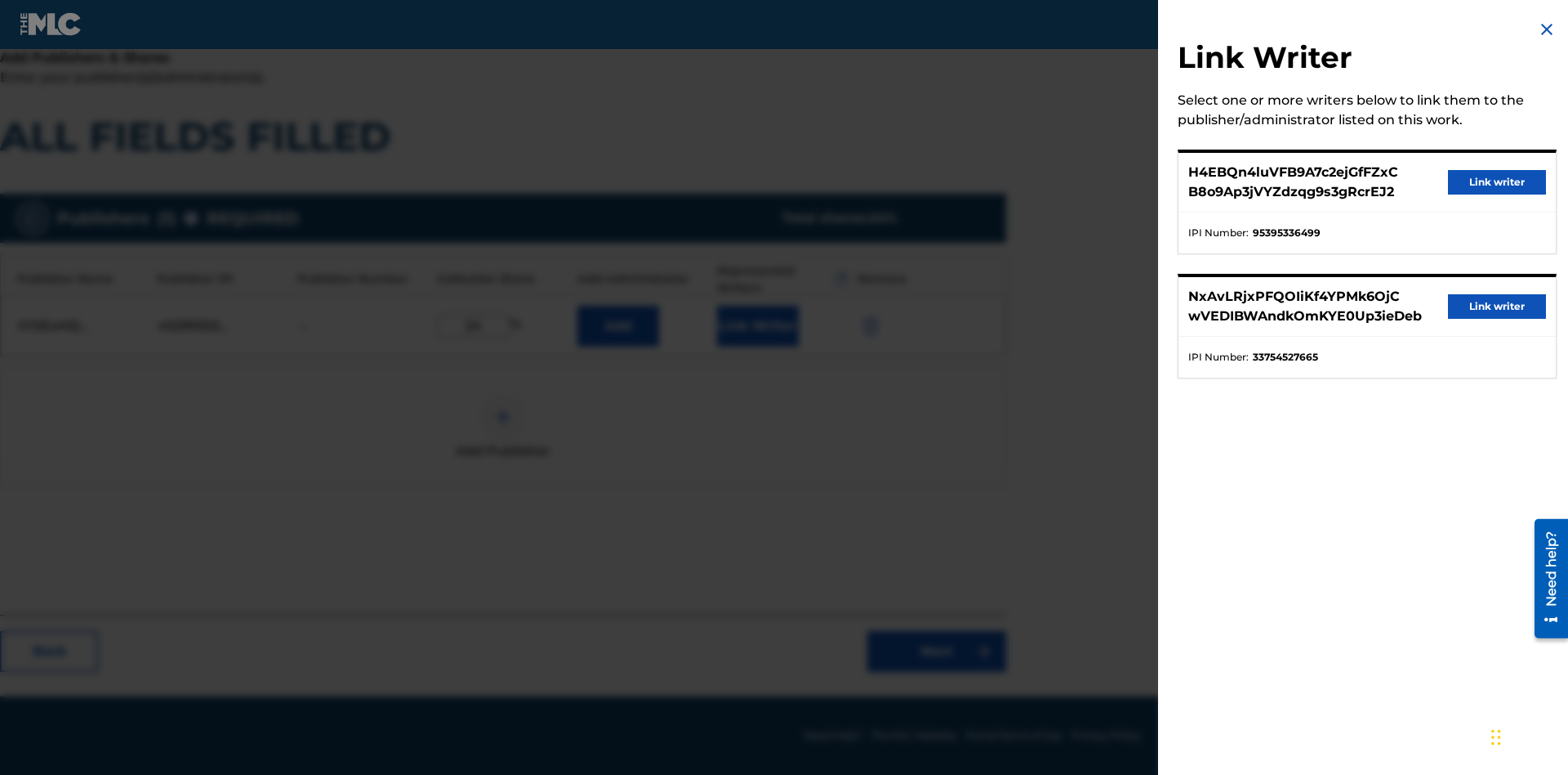
click at [1497, 182] on button "Link writer" at bounding box center [1497, 182] width 98 height 25
click at [757, 325] on button "Link Writer" at bounding box center [758, 326] width 82 height 41
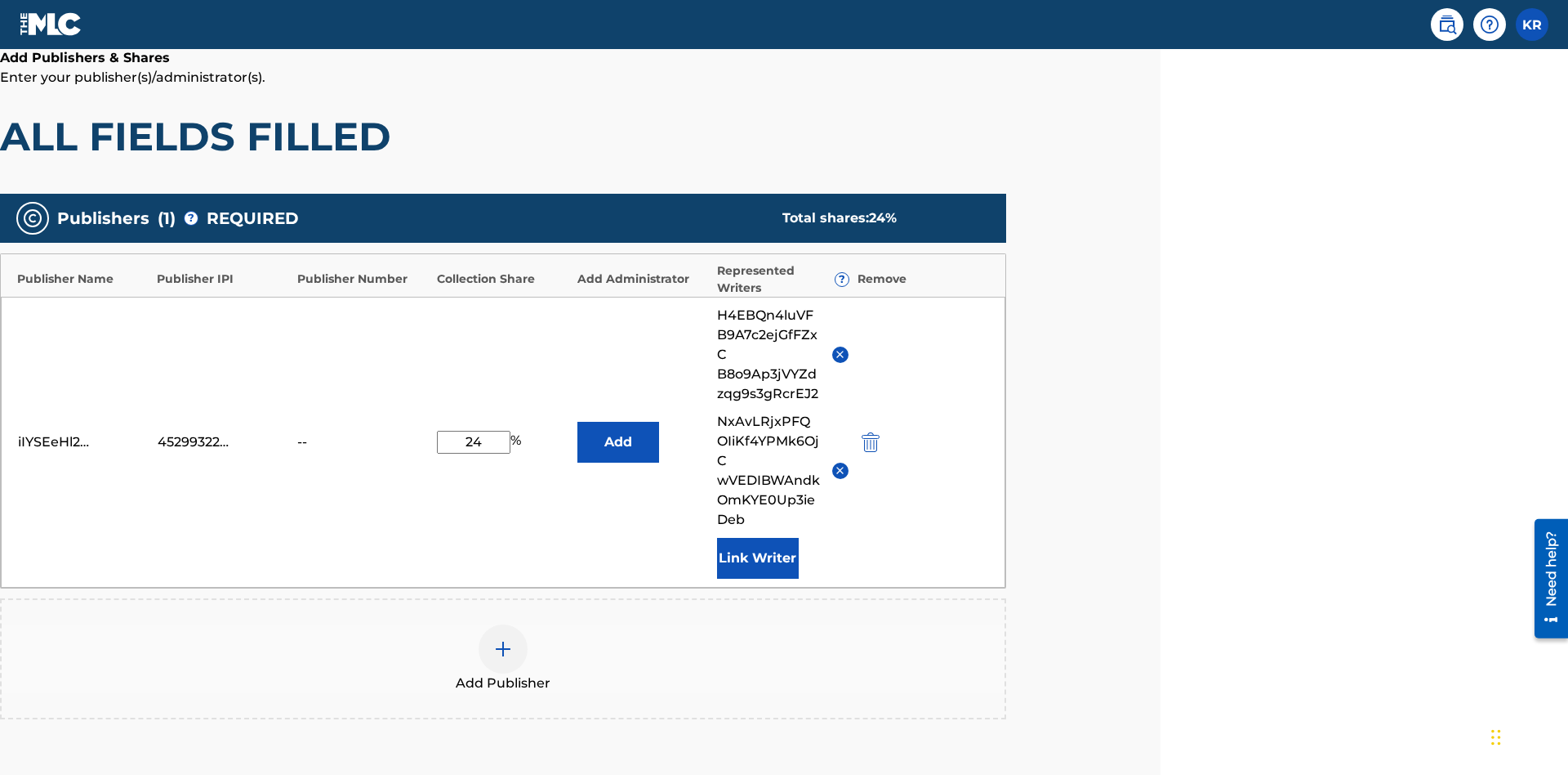
click at [757, 538] on button "Link Writer" at bounding box center [758, 558] width 82 height 41
click at [618, 422] on button "Add" at bounding box center [619, 442] width 82 height 41
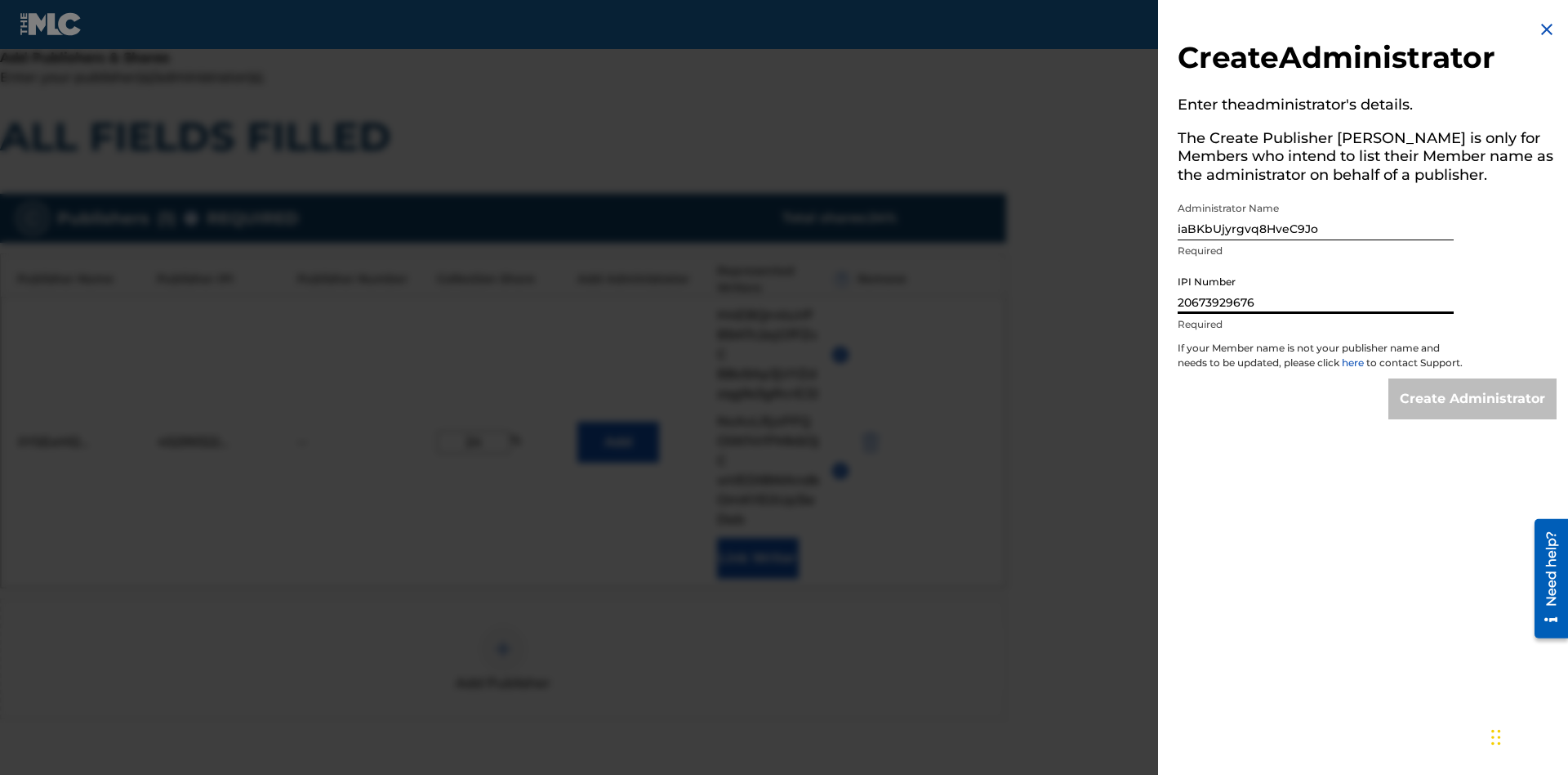
click at [1473, 414] on input "Create Administrator" at bounding box center [1473, 399] width 169 height 41
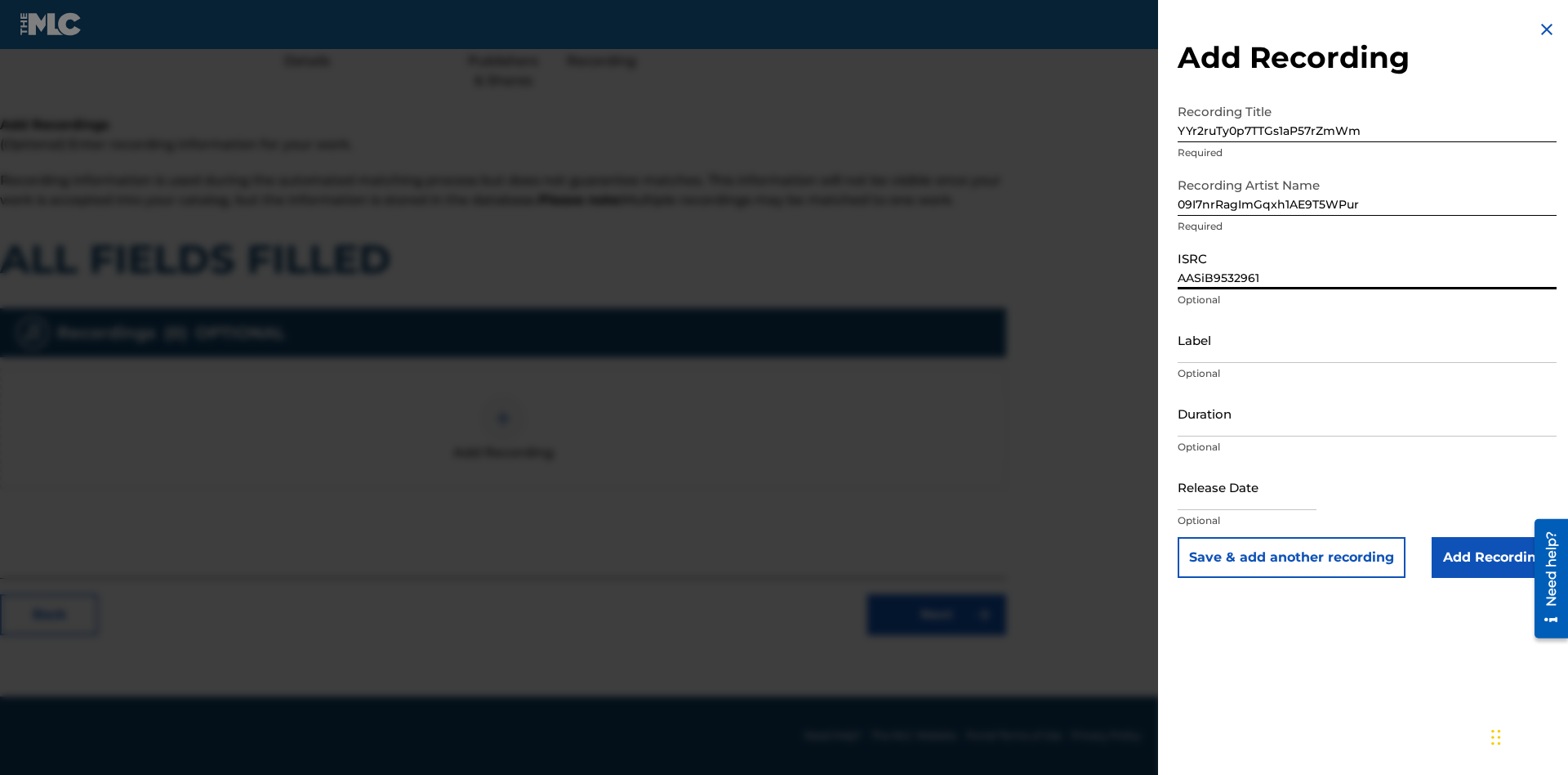
click at [1367, 339] on input "Label" at bounding box center [1367, 339] width 379 height 46
click at [1367, 413] on input "Duration" at bounding box center [1367, 413] width 379 height 46
click at [1367, 413] on input "1" at bounding box center [1367, 413] width 379 height 46
click at [1260, 487] on input "text" at bounding box center [1247, 486] width 138 height 46
click at [1493, 558] on input "Add Recording" at bounding box center [1493, 558] width 125 height 41
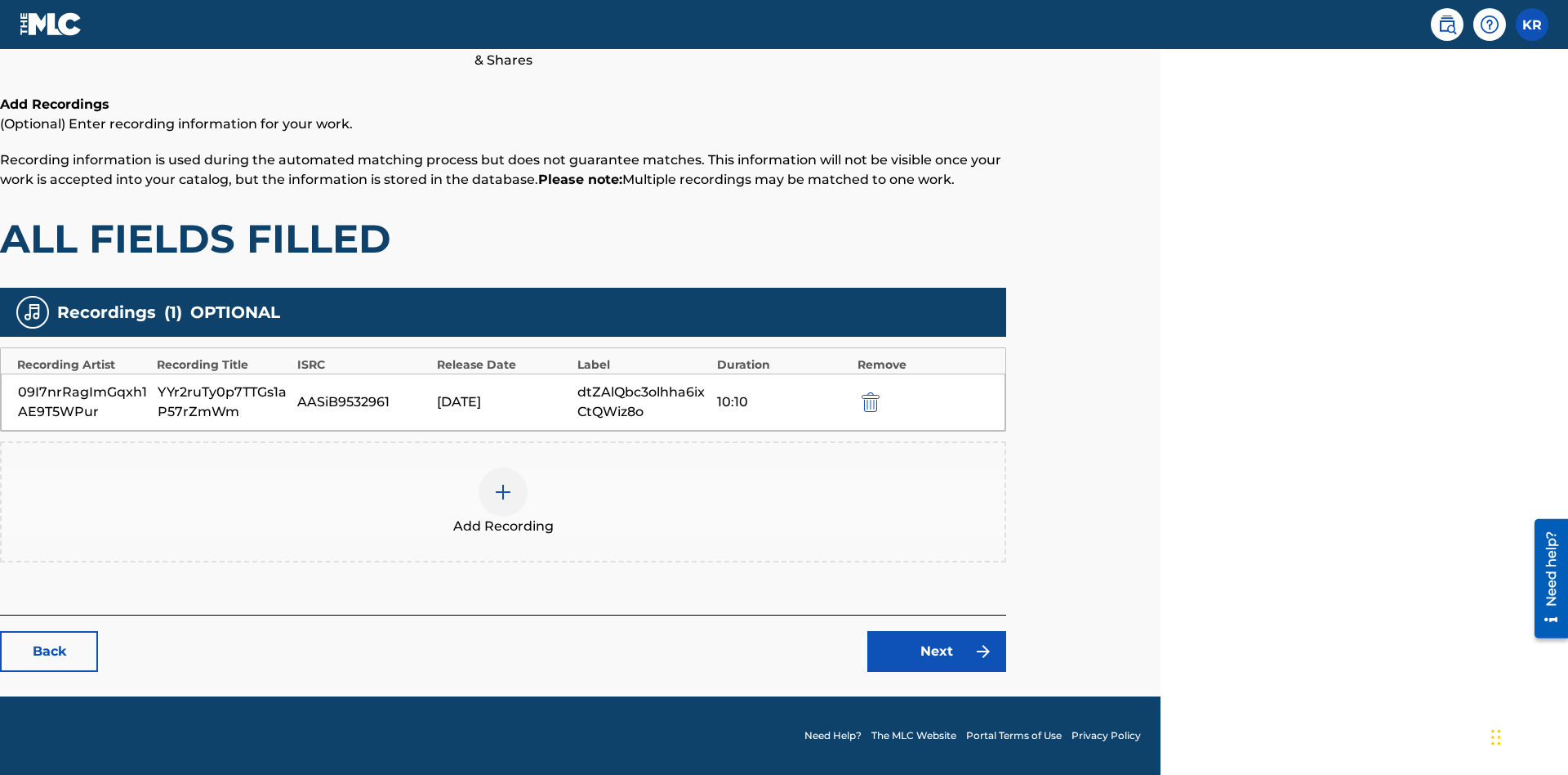
click at [937, 652] on link "Next" at bounding box center [936, 652] width 138 height 41
